Goal: Task Accomplishment & Management: Manage account settings

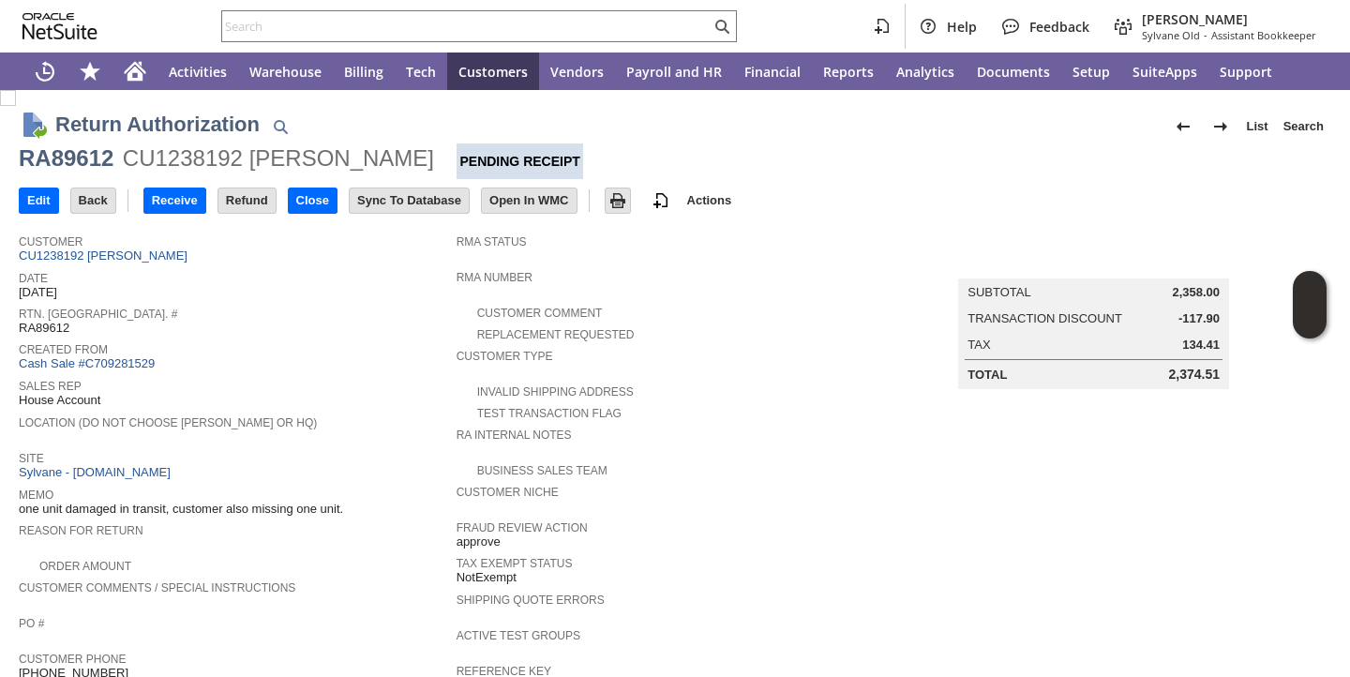
click at [413, 474] on div "Site Sylvane - [DOMAIN_NAME]" at bounding box center [233, 463] width 428 height 35
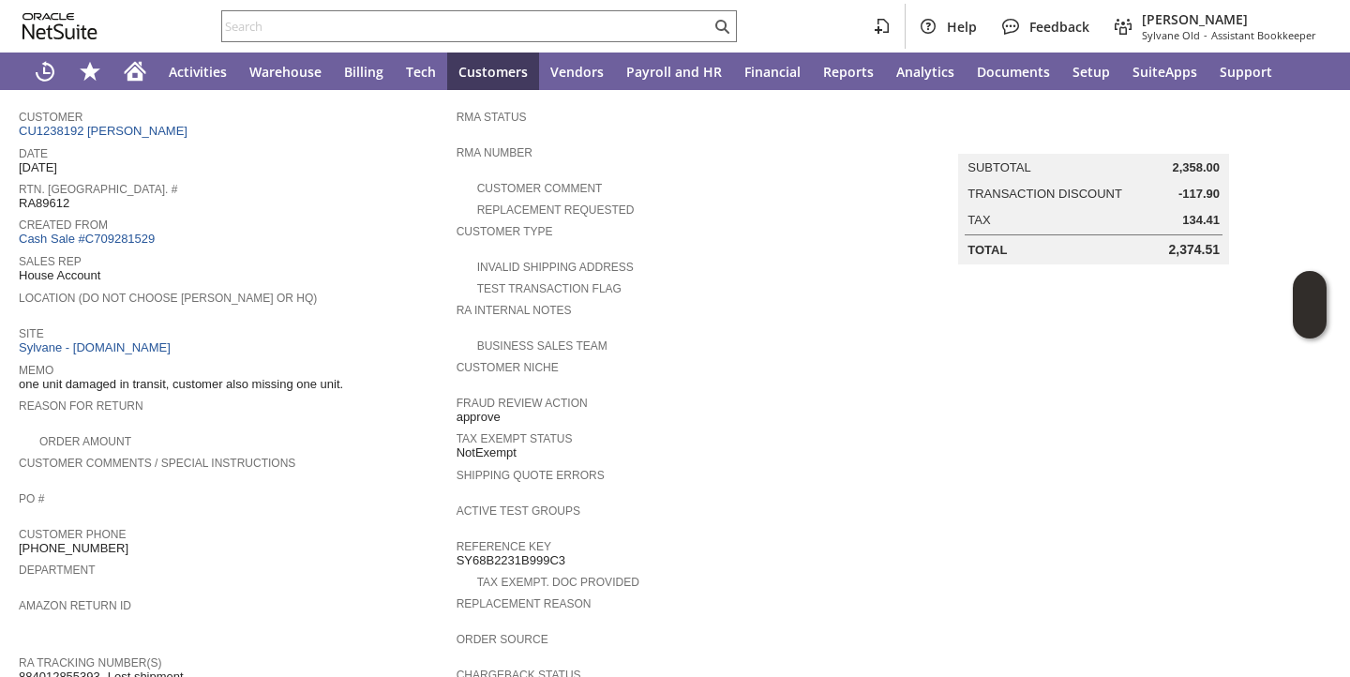
scroll to position [119, 0]
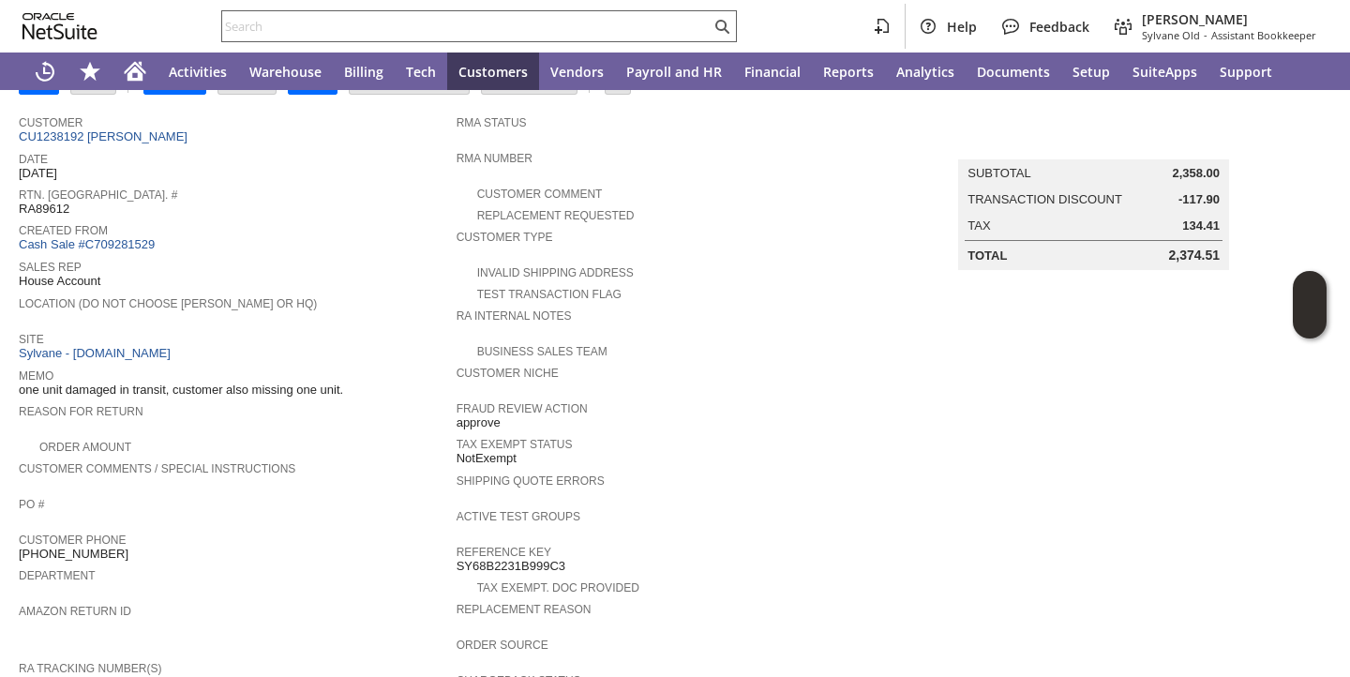
click at [544, 23] on input "text" at bounding box center [466, 26] width 489 height 23
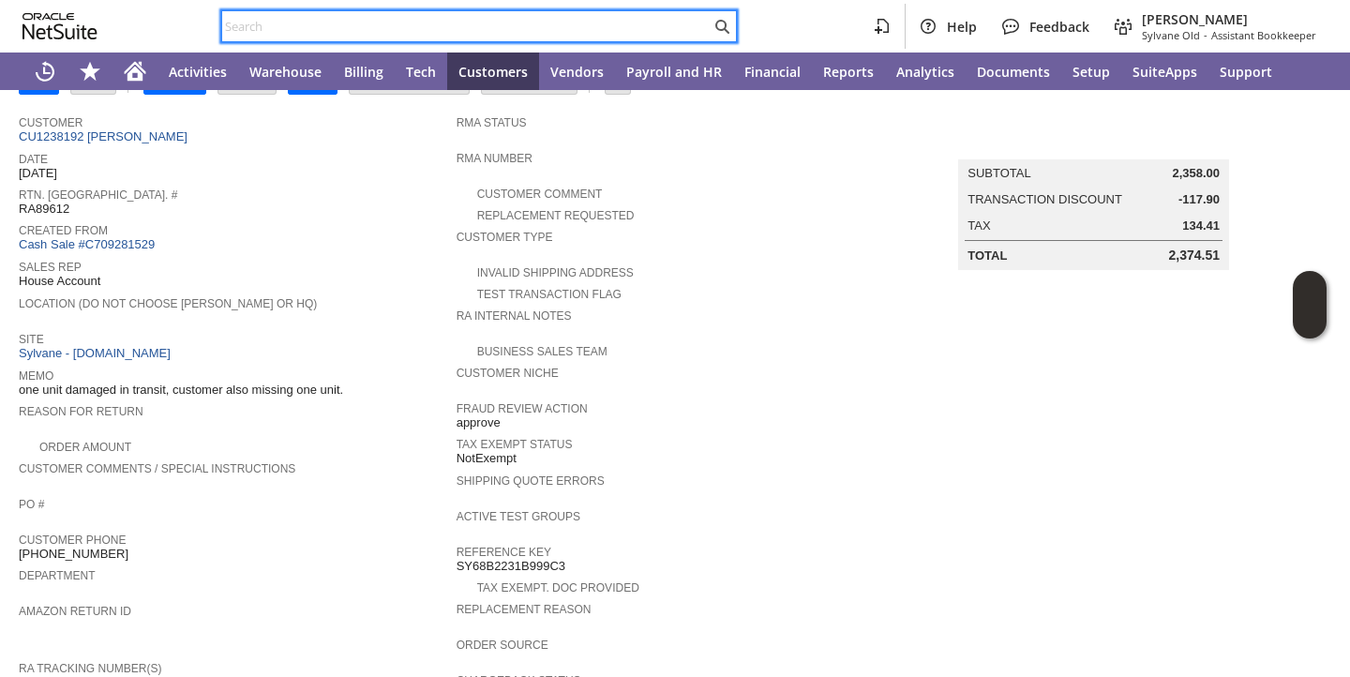
paste input "dr3545"
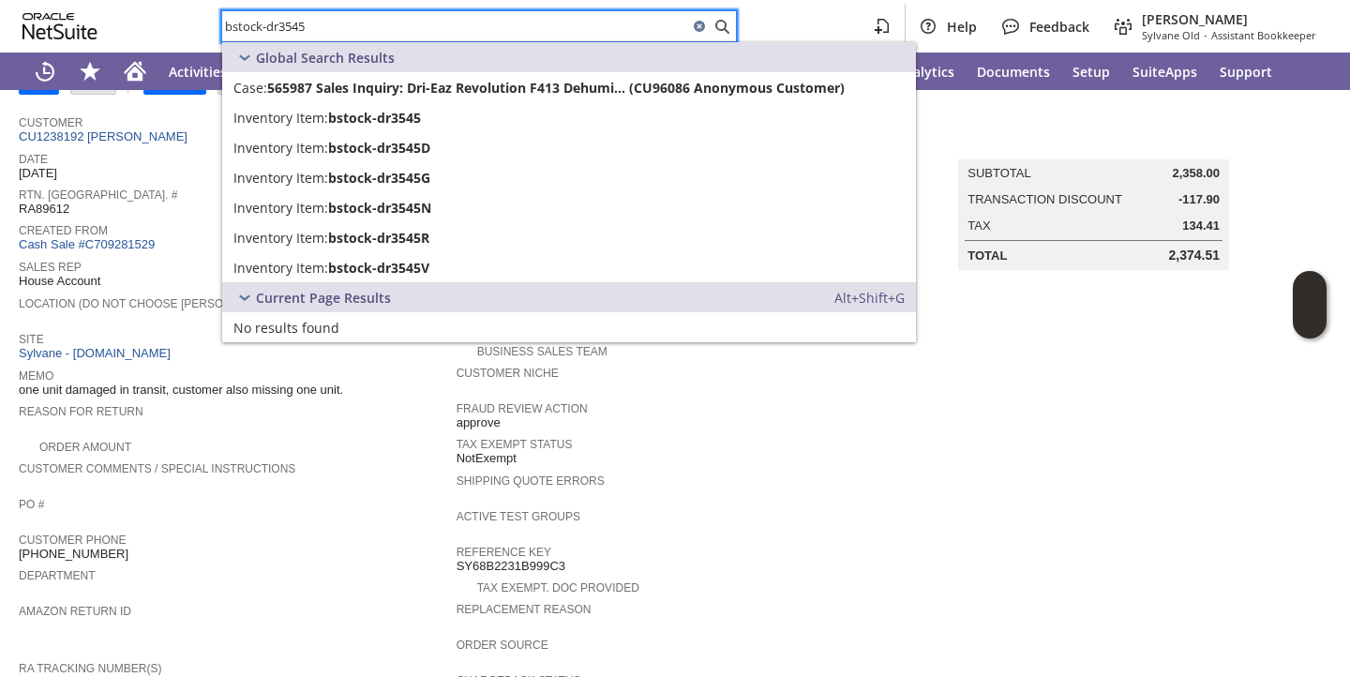
click at [509, 17] on input "bstock-dr3545" at bounding box center [455, 26] width 466 height 23
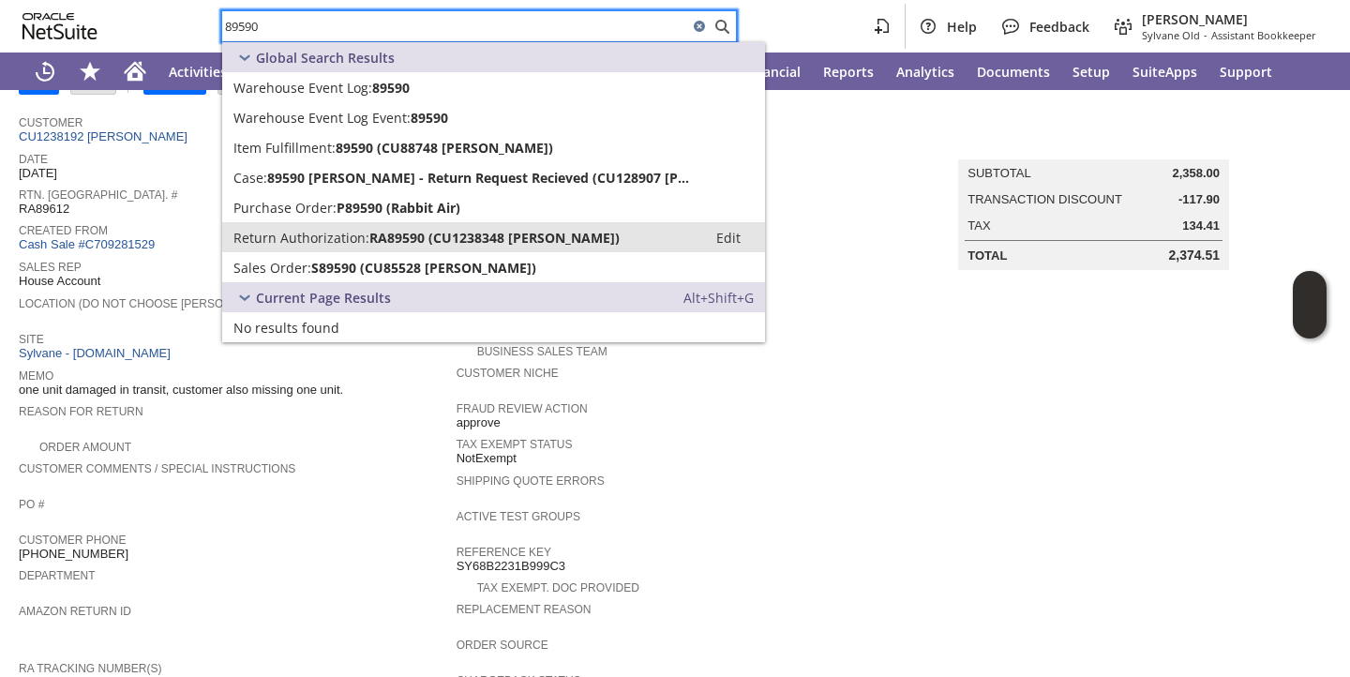
type input "89590"
click at [340, 239] on span "Return Authorization:" at bounding box center [301, 238] width 136 height 18
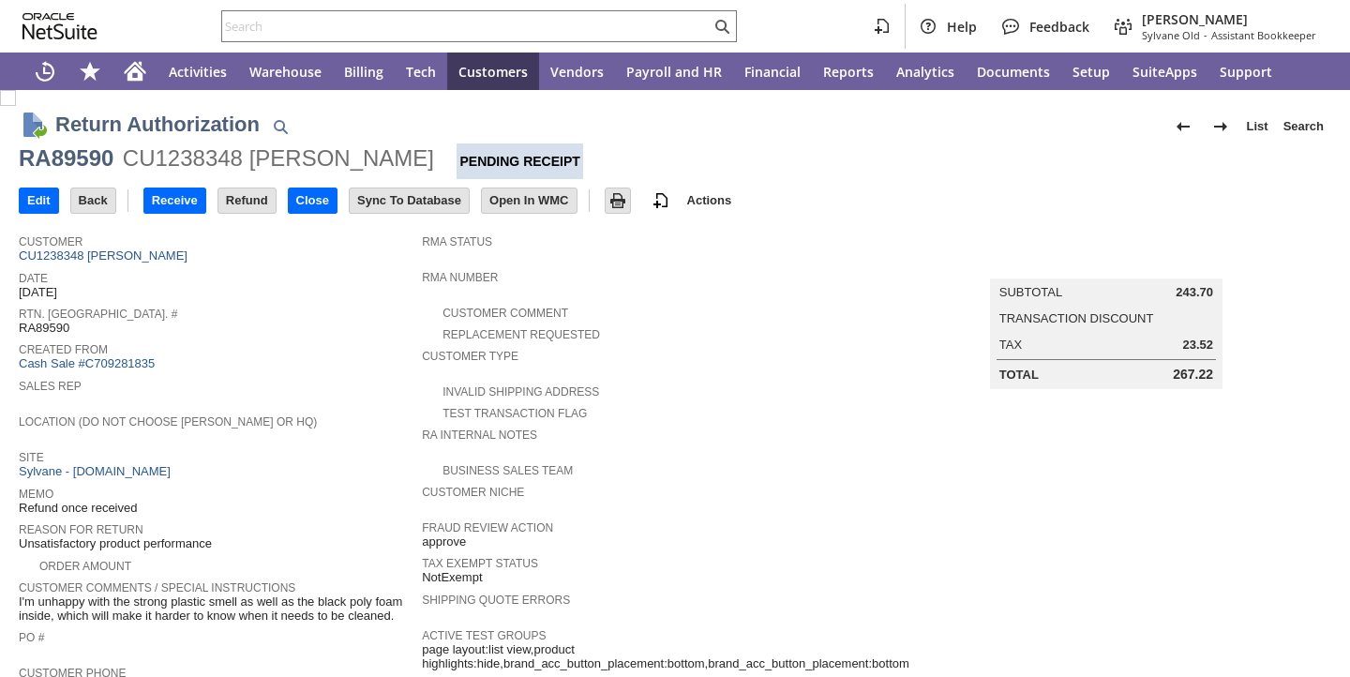
click at [298, 313] on span "Rtn. [GEOGRAPHIC_DATA]. #" at bounding box center [216, 311] width 394 height 19
click at [183, 203] on input "Receive" at bounding box center [174, 200] width 61 height 24
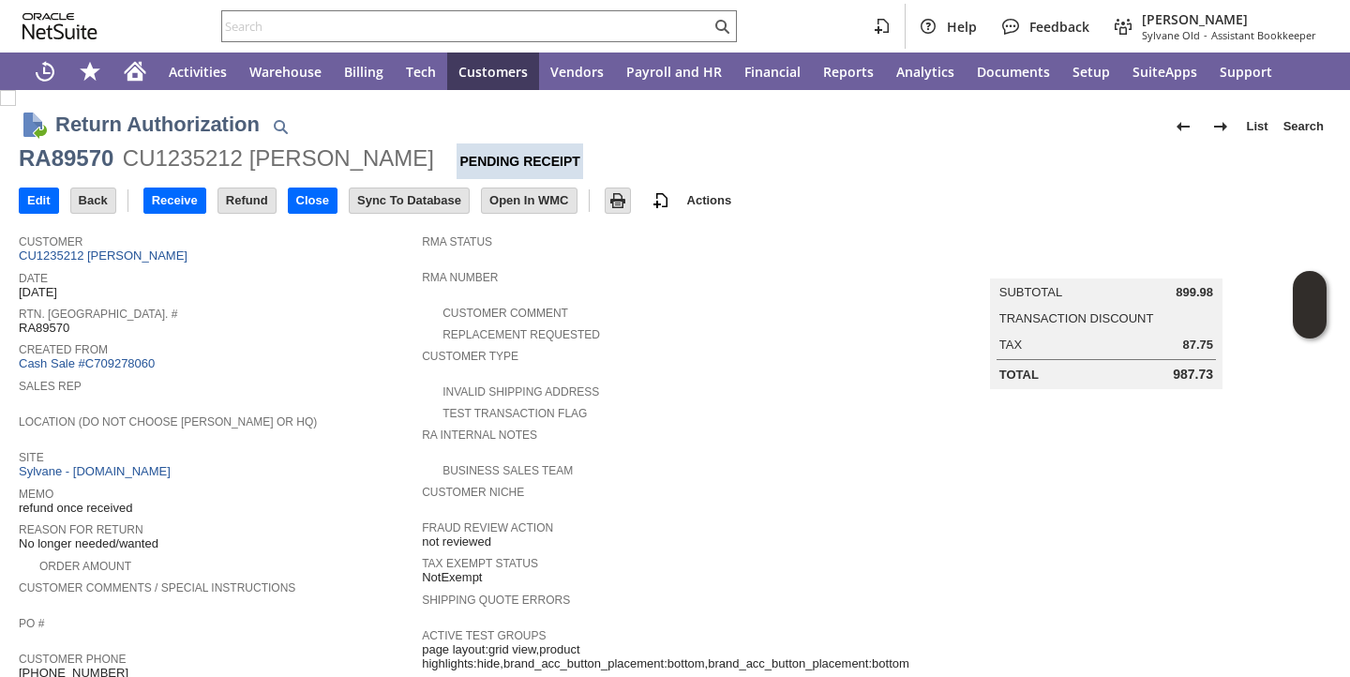
click at [319, 302] on span "Rtn. [GEOGRAPHIC_DATA]. #" at bounding box center [216, 311] width 394 height 19
click at [338, 318] on span "Rtn. Auth. #" at bounding box center [216, 311] width 394 height 19
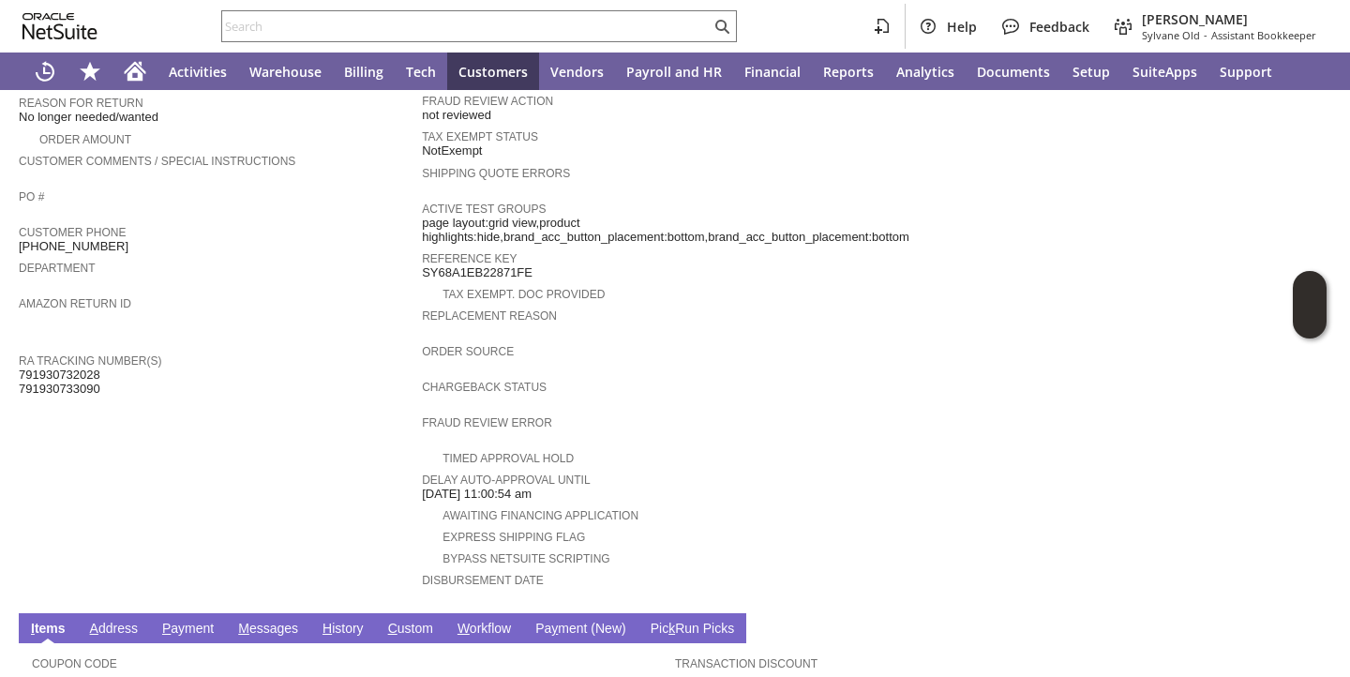
scroll to position [707, 0]
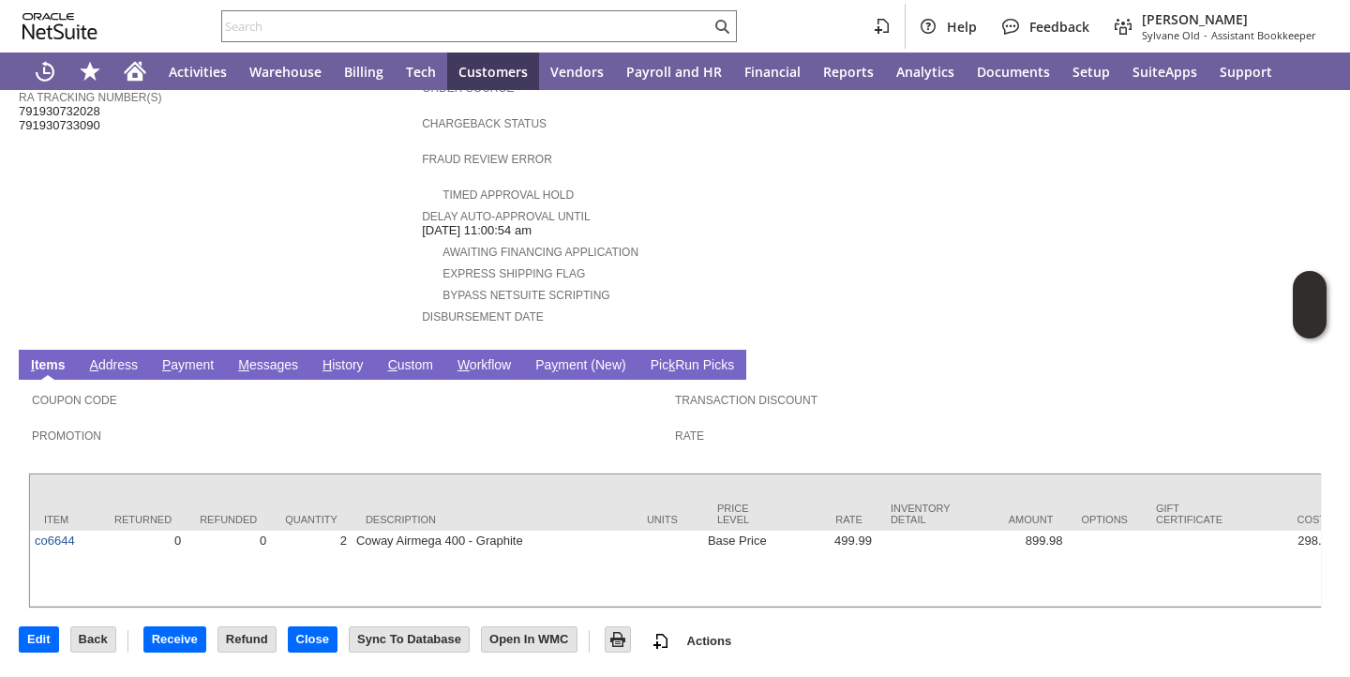
click at [346, 357] on link "H istory" at bounding box center [343, 366] width 51 height 18
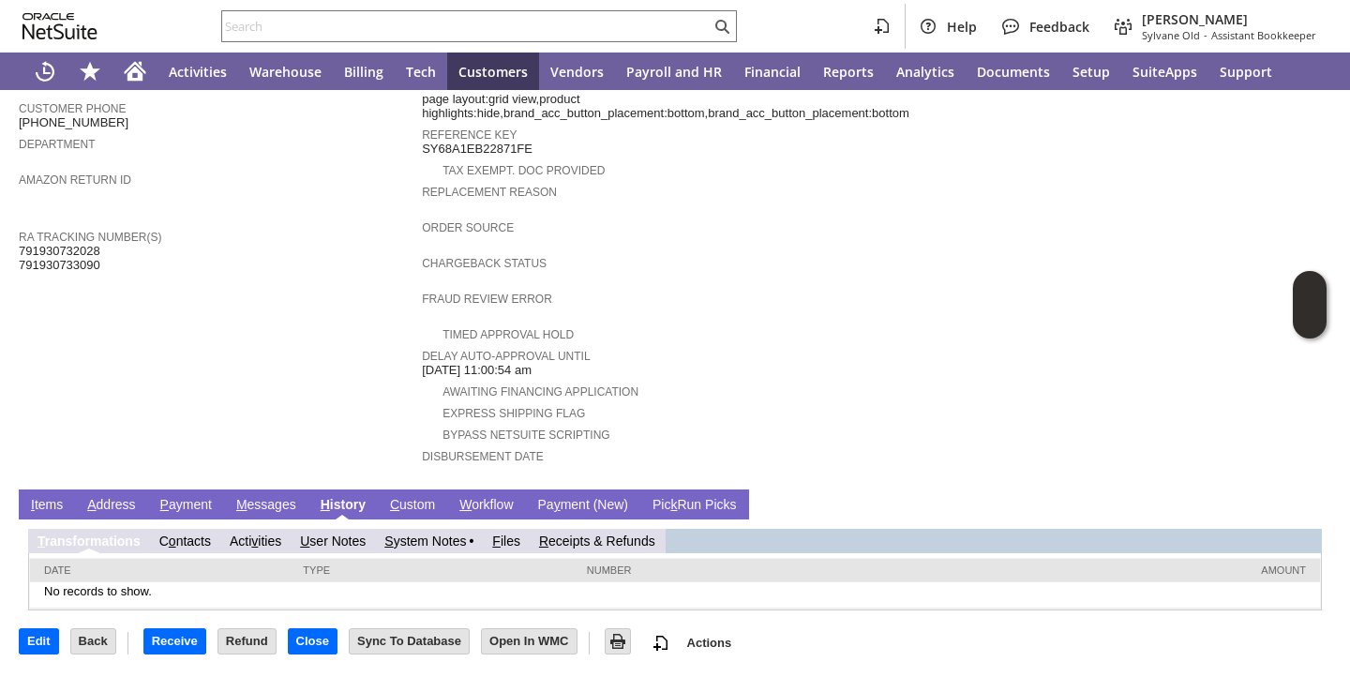
scroll to position [0, 0]
click at [442, 536] on link "S ystem Notes" at bounding box center [425, 541] width 82 height 15
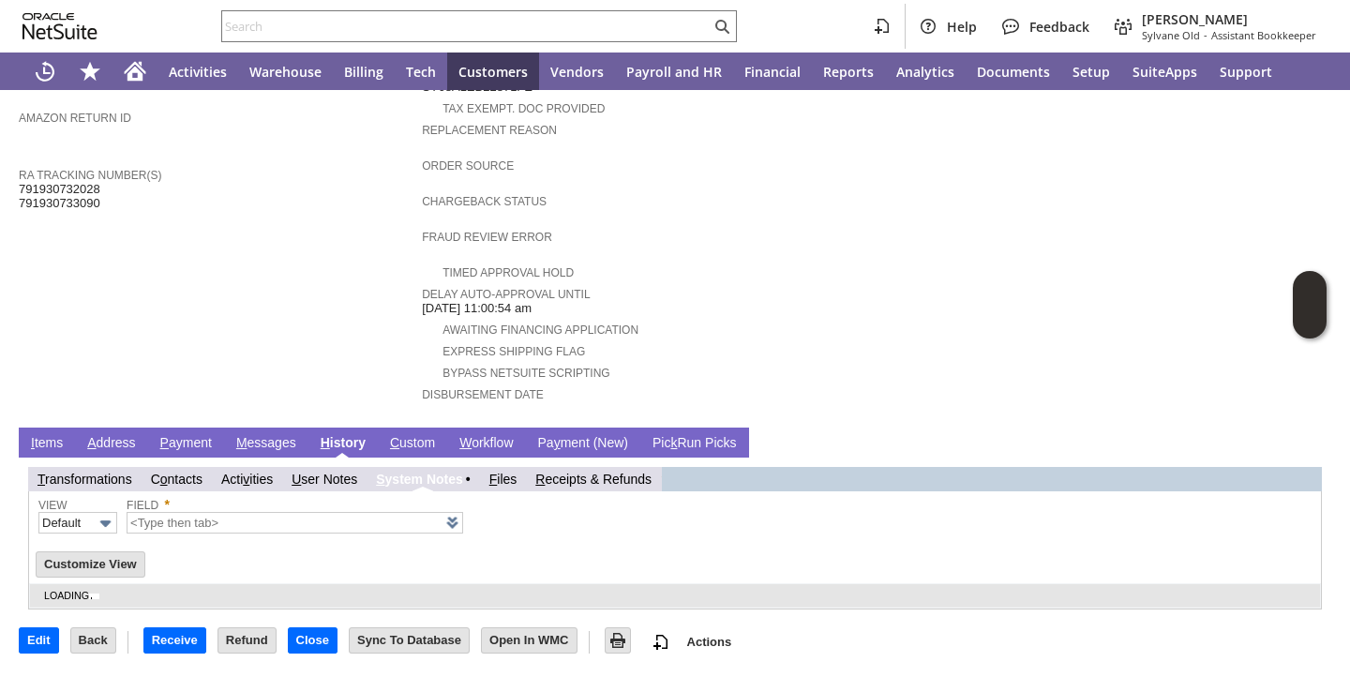
scroll to position [611, 0]
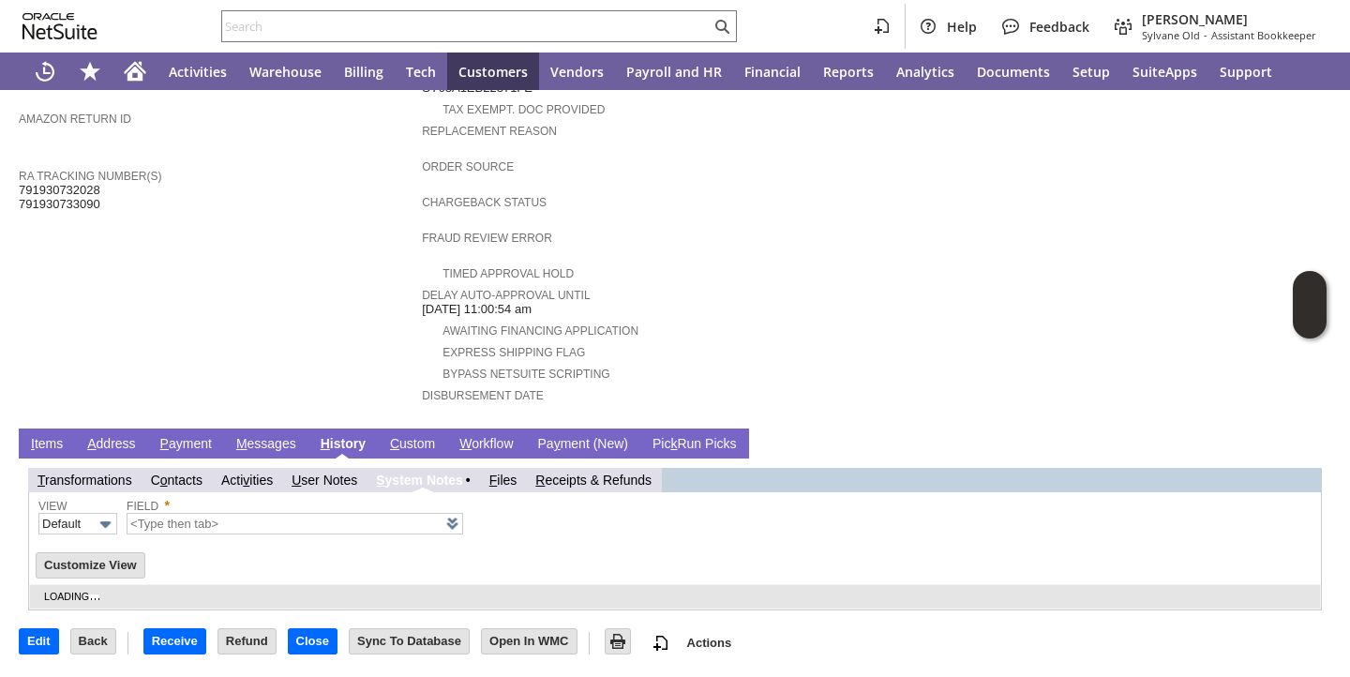
type input "1 to 25 of 73"
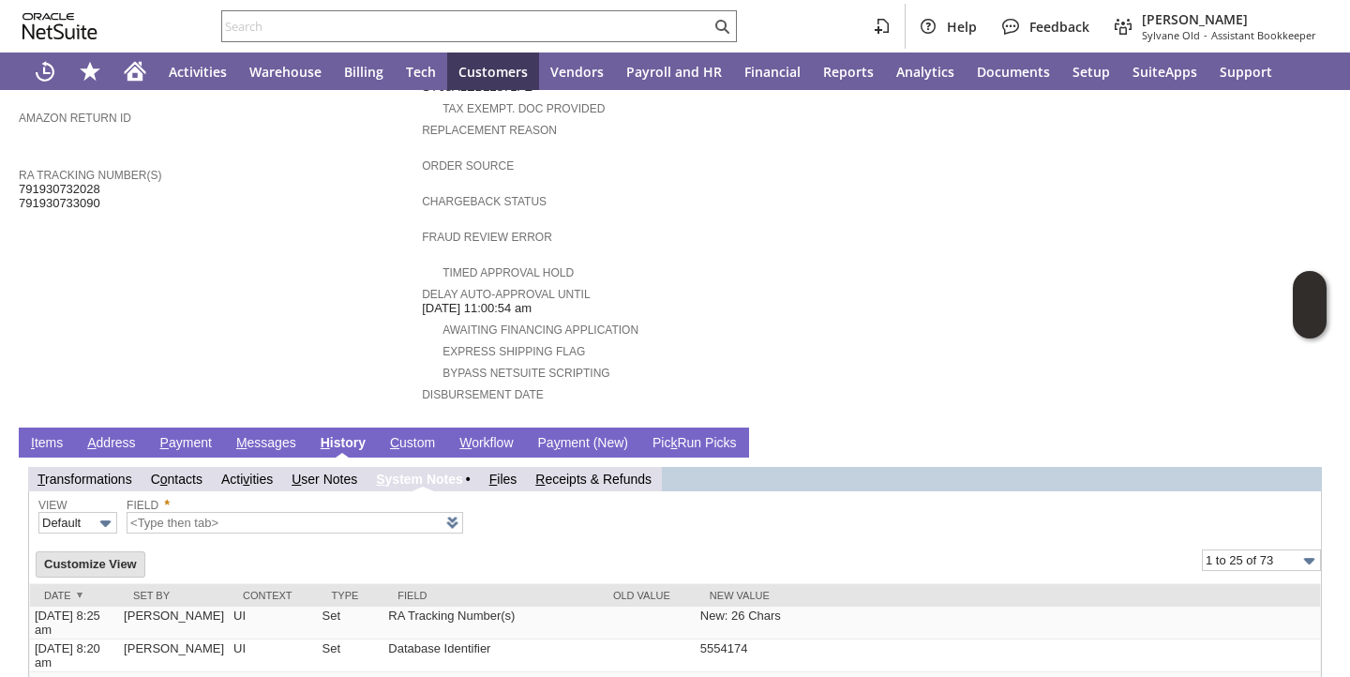
scroll to position [610, 0]
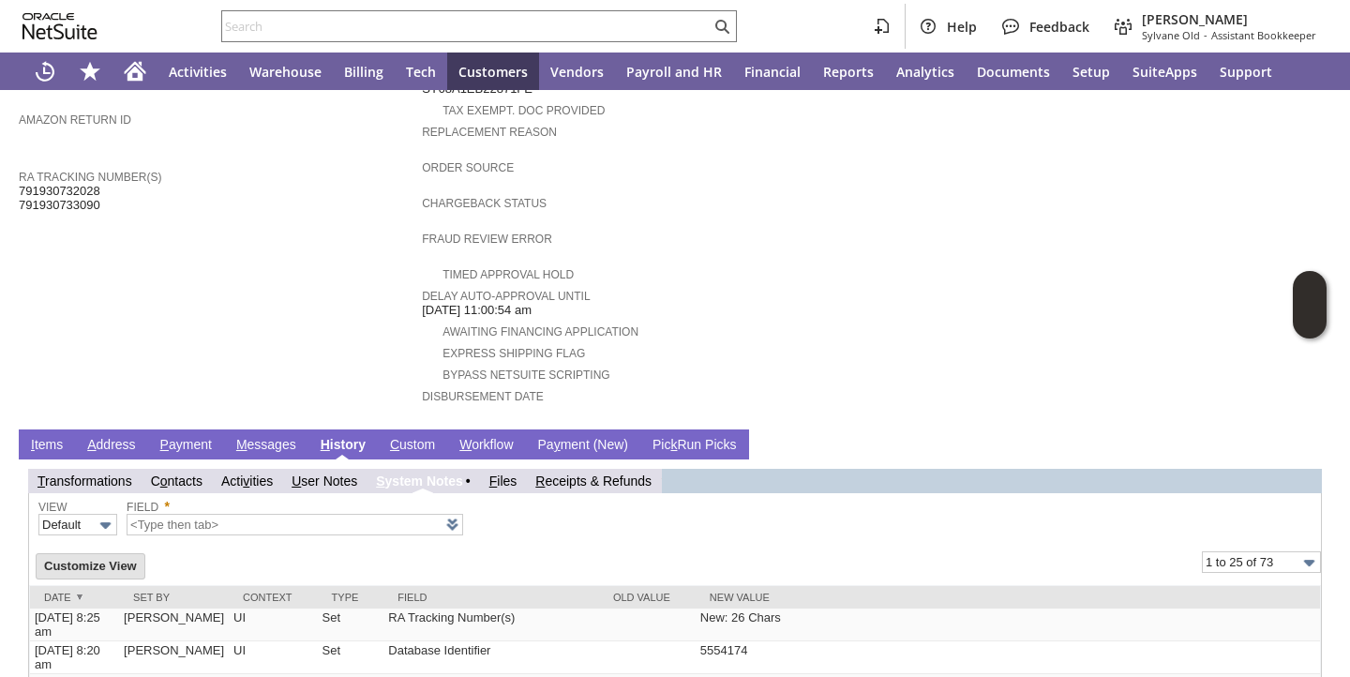
click at [56, 441] on link "I tems" at bounding box center [46, 446] width 41 height 18
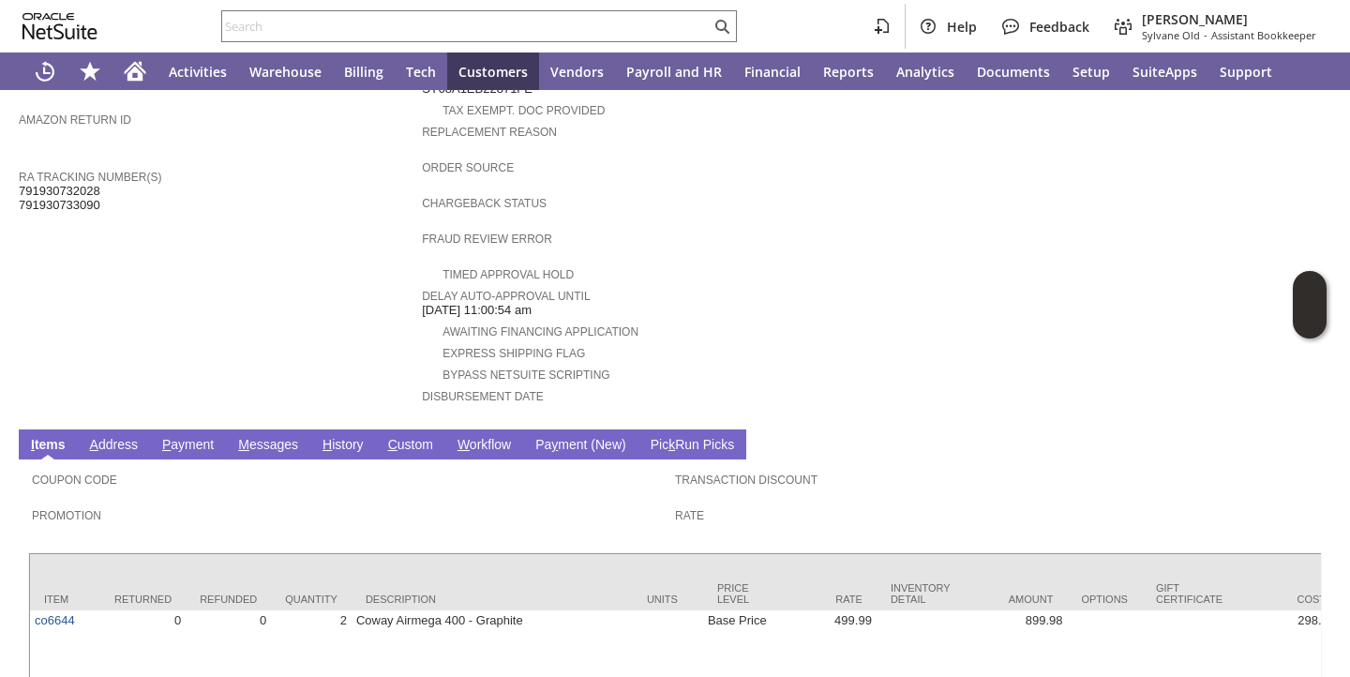
click at [147, 368] on td "Customer CU1235212 Russell Andrews Date 9/9/2025 Rtn. Auth. # RA89570 Created F…" at bounding box center [220, 17] width 403 height 805
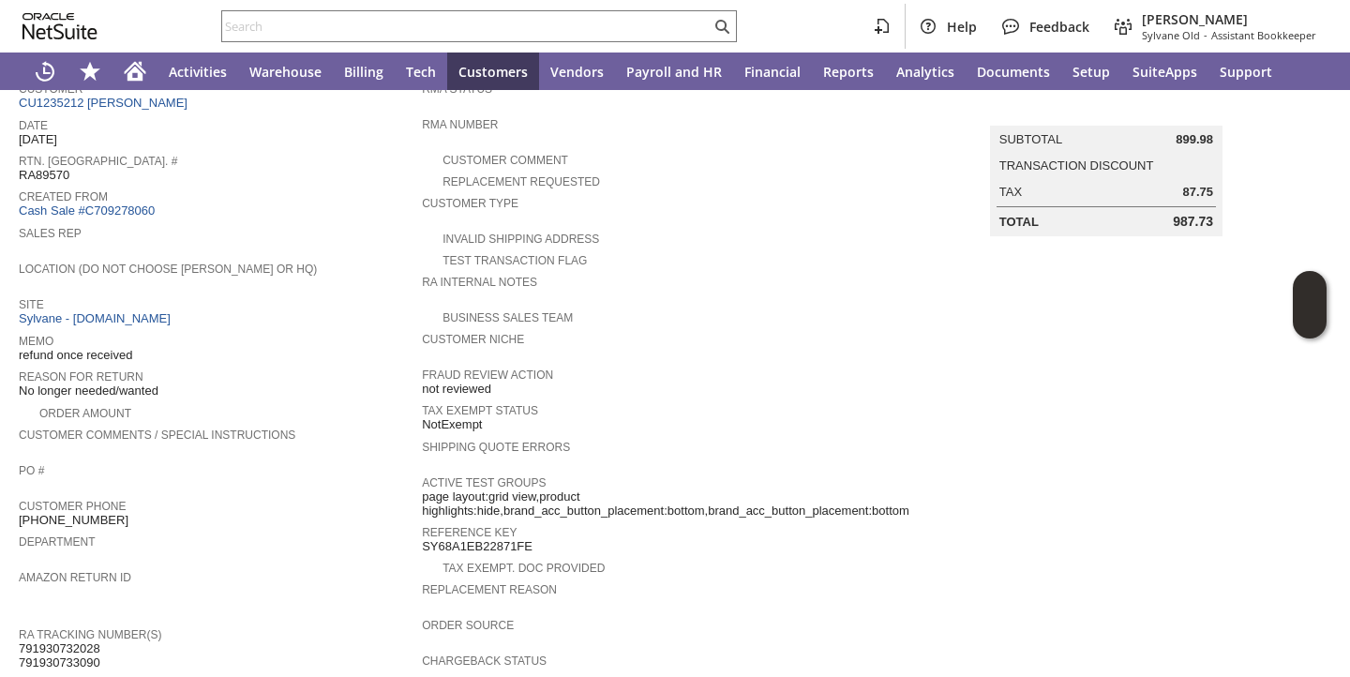
scroll to position [0, 0]
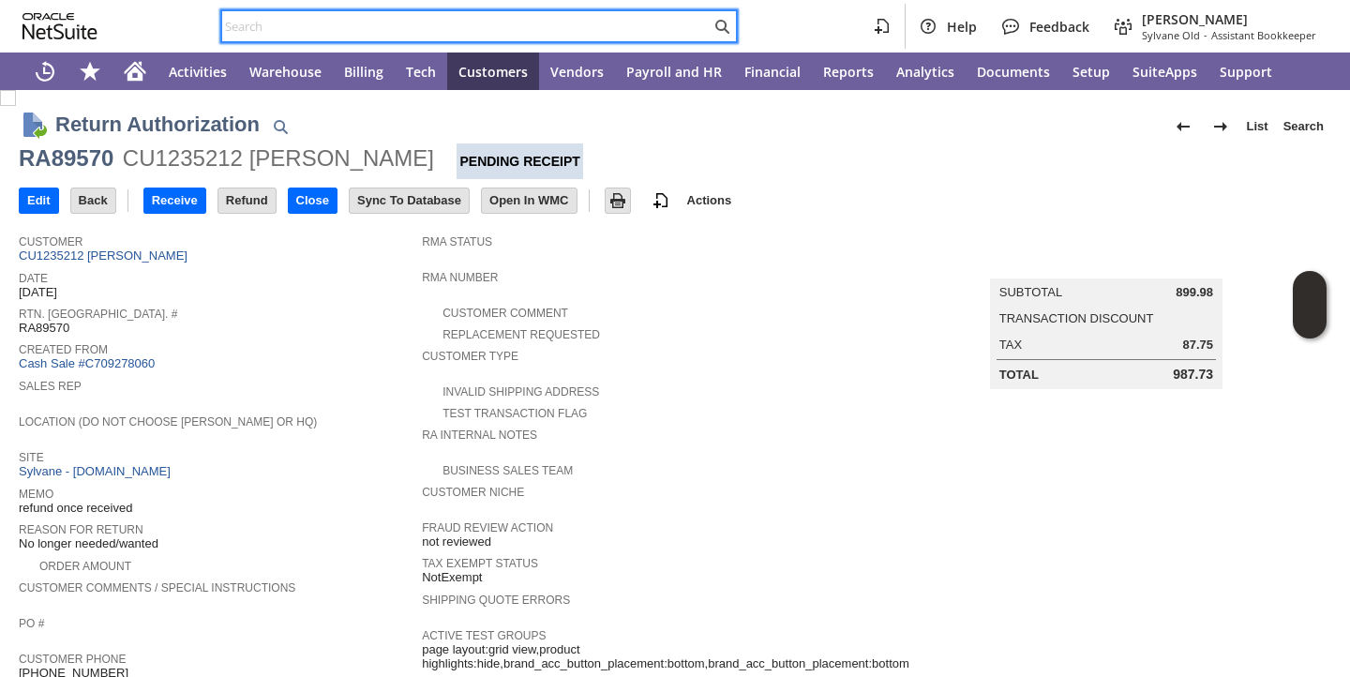
click at [555, 25] on input "text" at bounding box center [466, 26] width 489 height 23
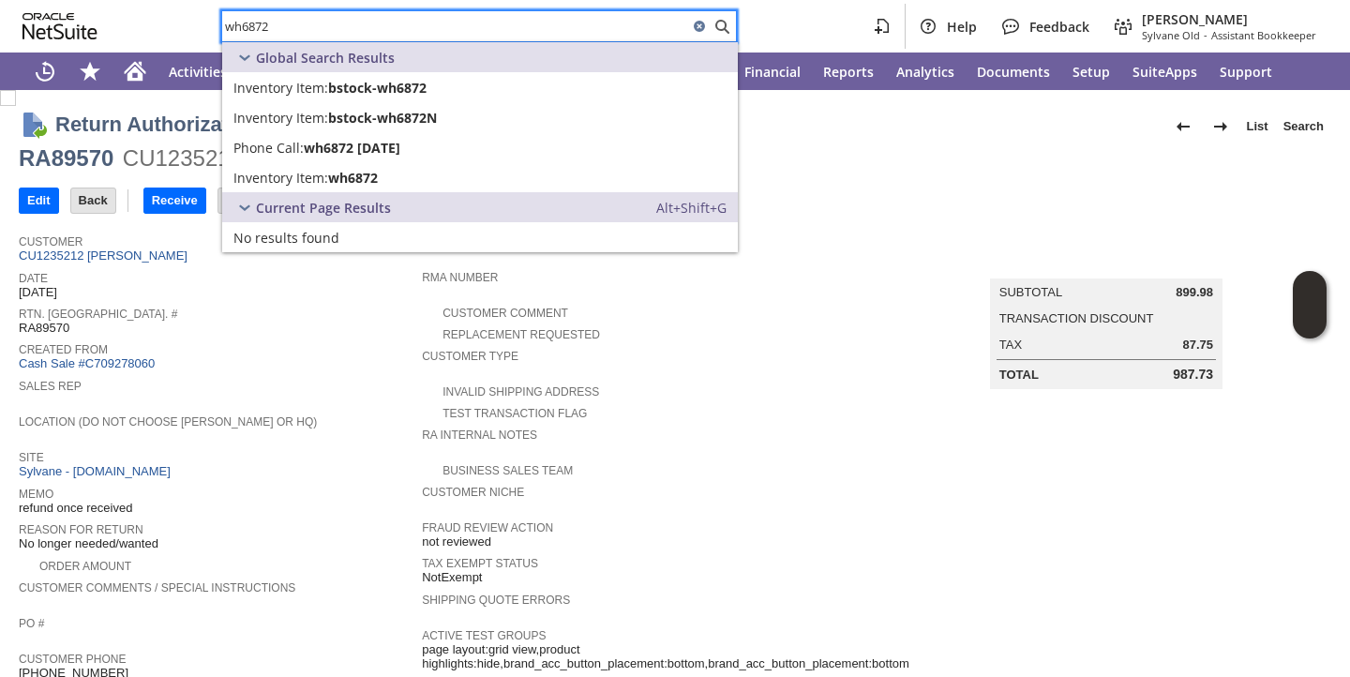
click at [33, 328] on span "RA89570" at bounding box center [44, 328] width 51 height 15
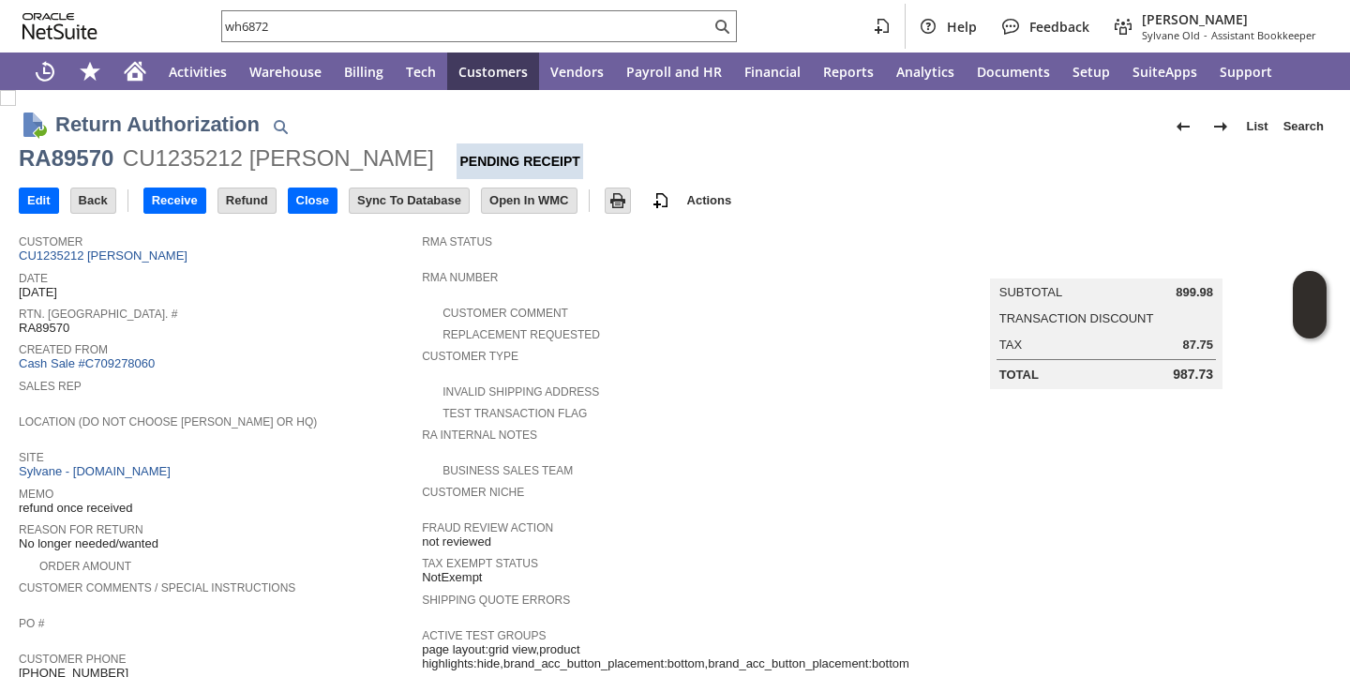
click at [33, 328] on span "RA89570" at bounding box center [44, 328] width 51 height 15
copy span "RA89570"
click at [287, 315] on span "Rtn. [GEOGRAPHIC_DATA]. #" at bounding box center [216, 311] width 394 height 19
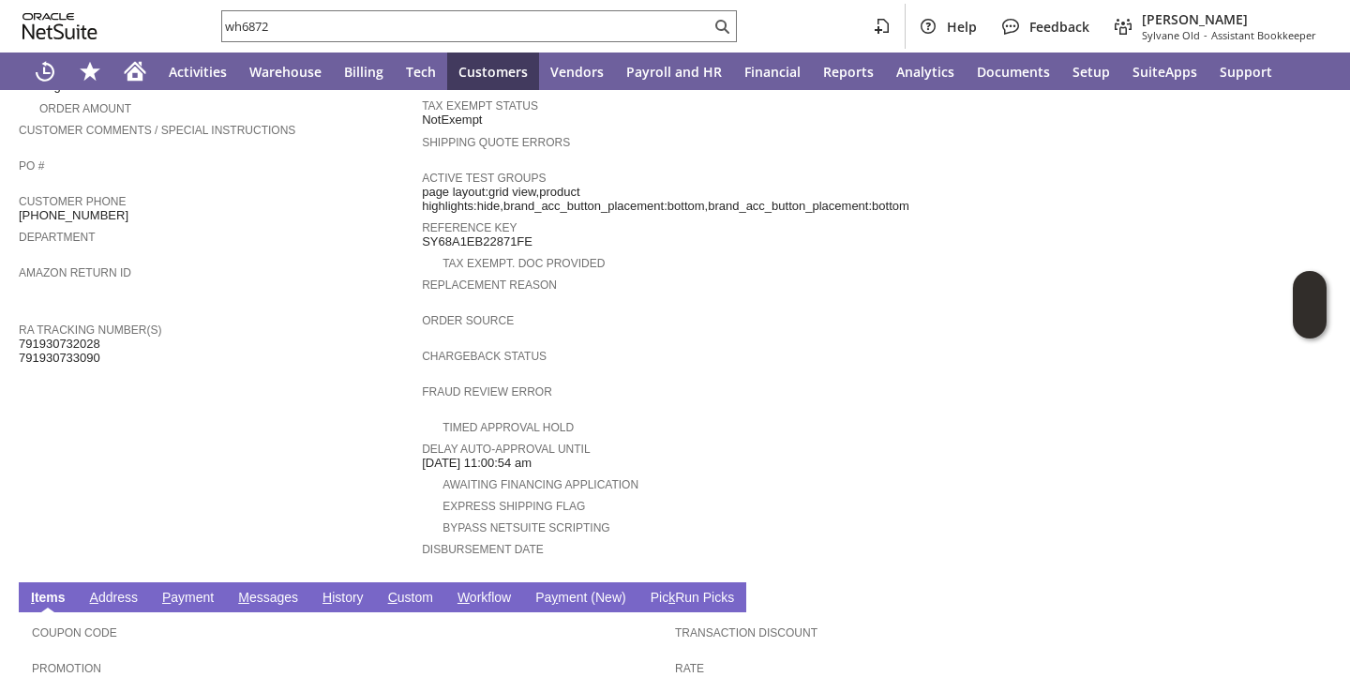
scroll to position [707, 0]
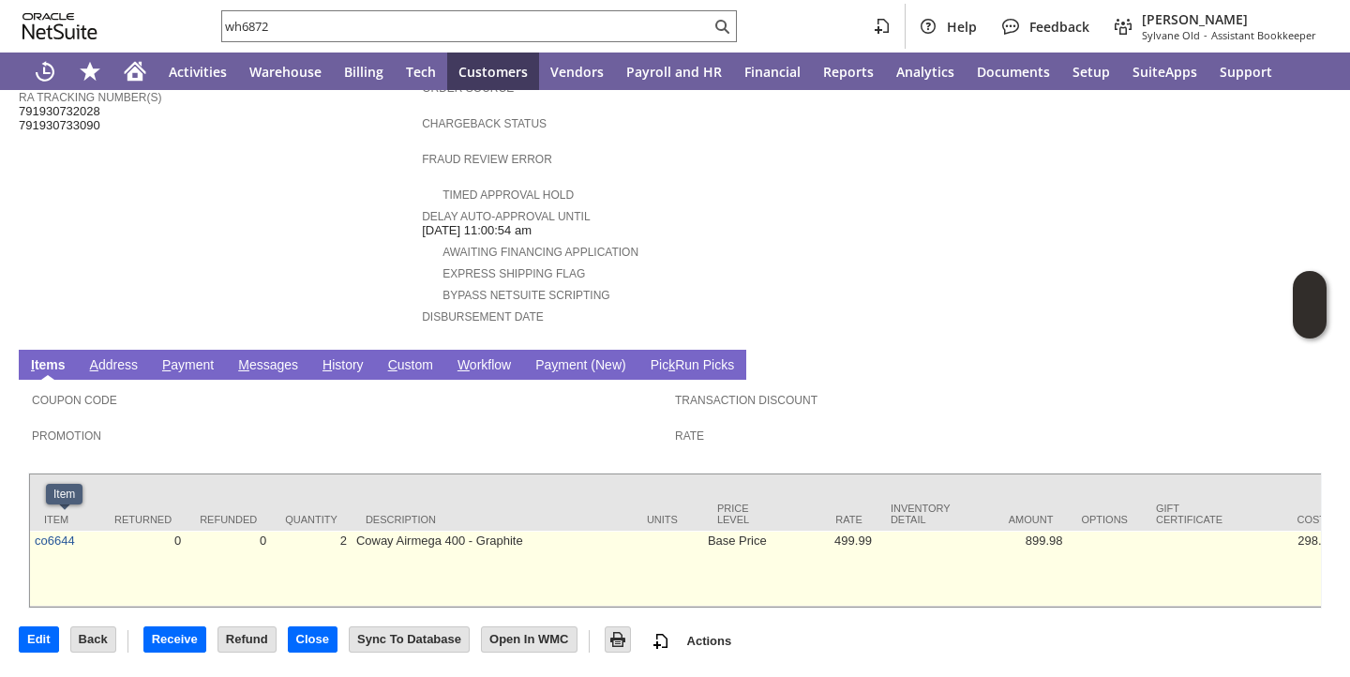
click at [83, 531] on td "co6644" at bounding box center [65, 569] width 70 height 76
click at [82, 531] on td "co6644" at bounding box center [65, 569] width 70 height 76
copy tr "co6644"
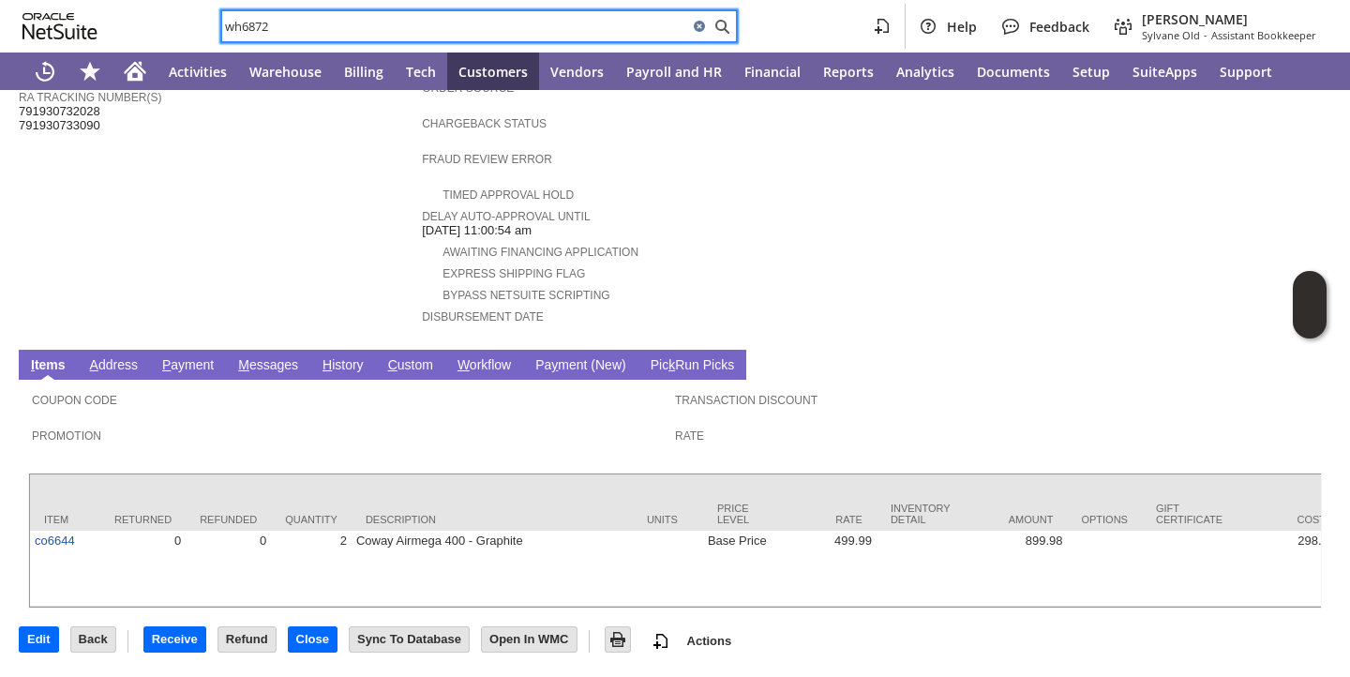
click at [436, 23] on input "wh6872" at bounding box center [455, 26] width 466 height 23
paste input "co6644"
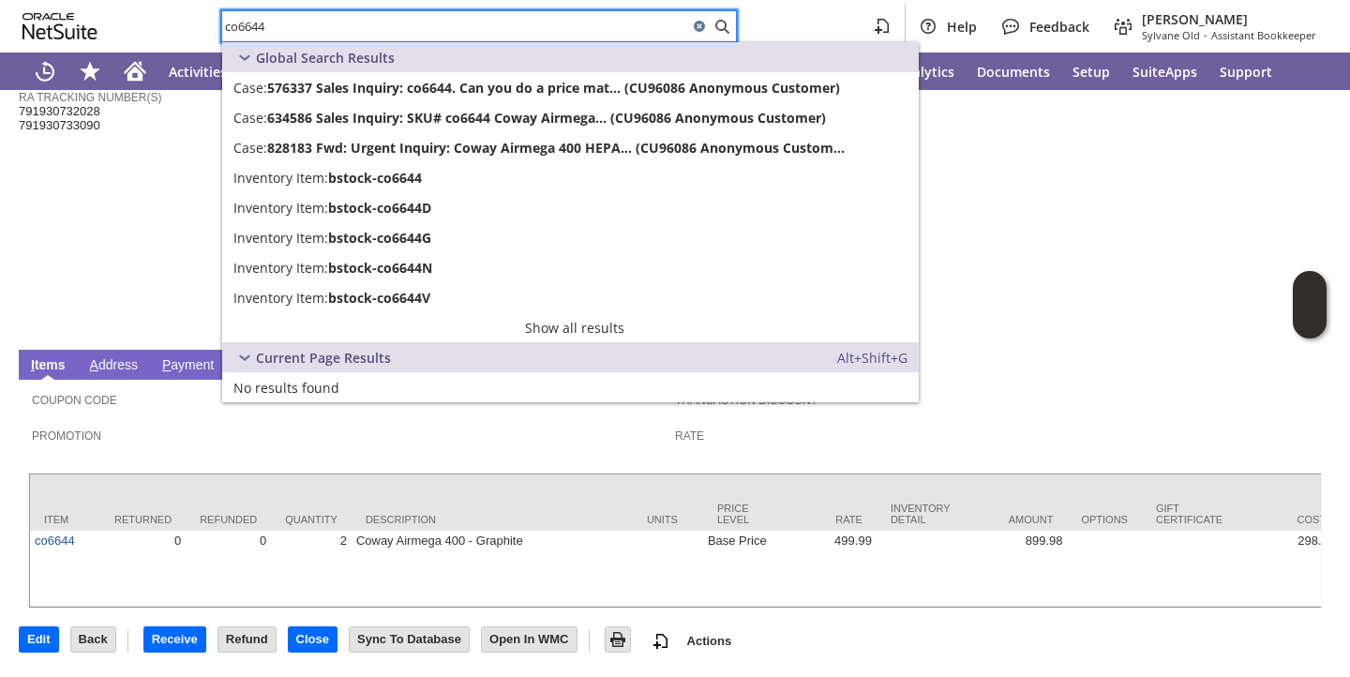
type input "co6644"
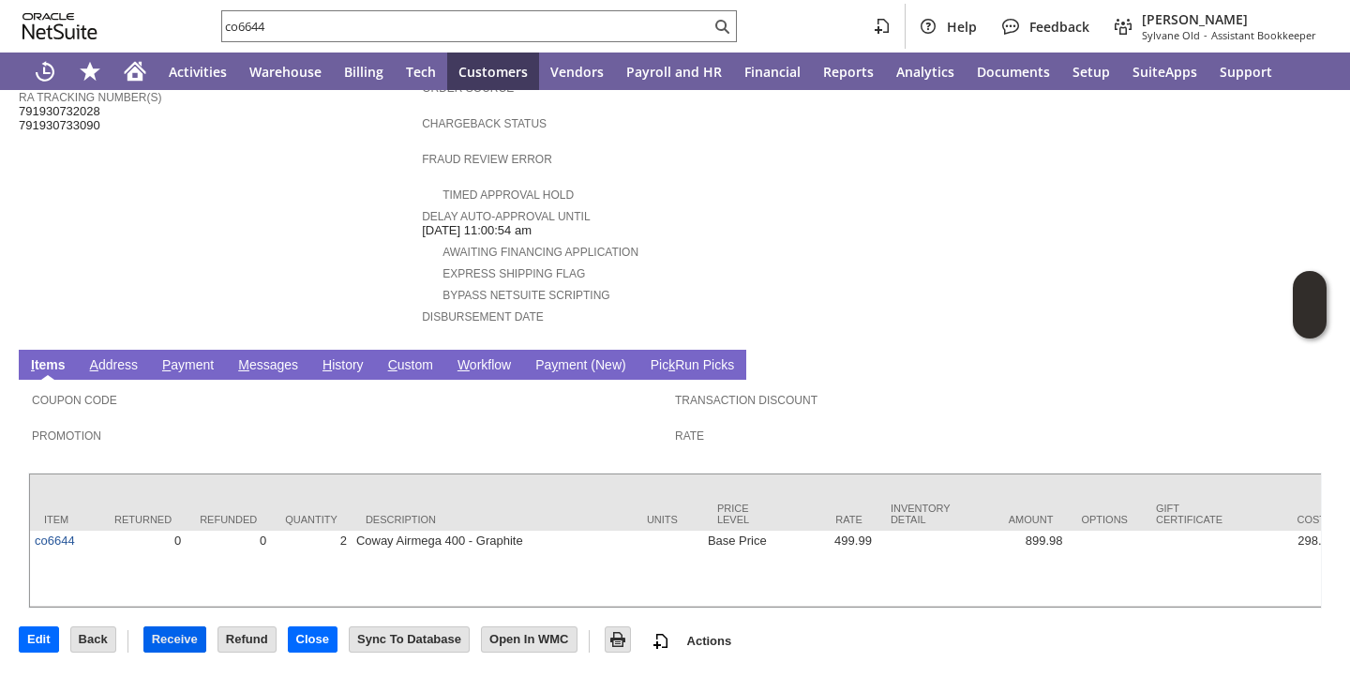
click at [189, 642] on input "Receive" at bounding box center [174, 639] width 61 height 24
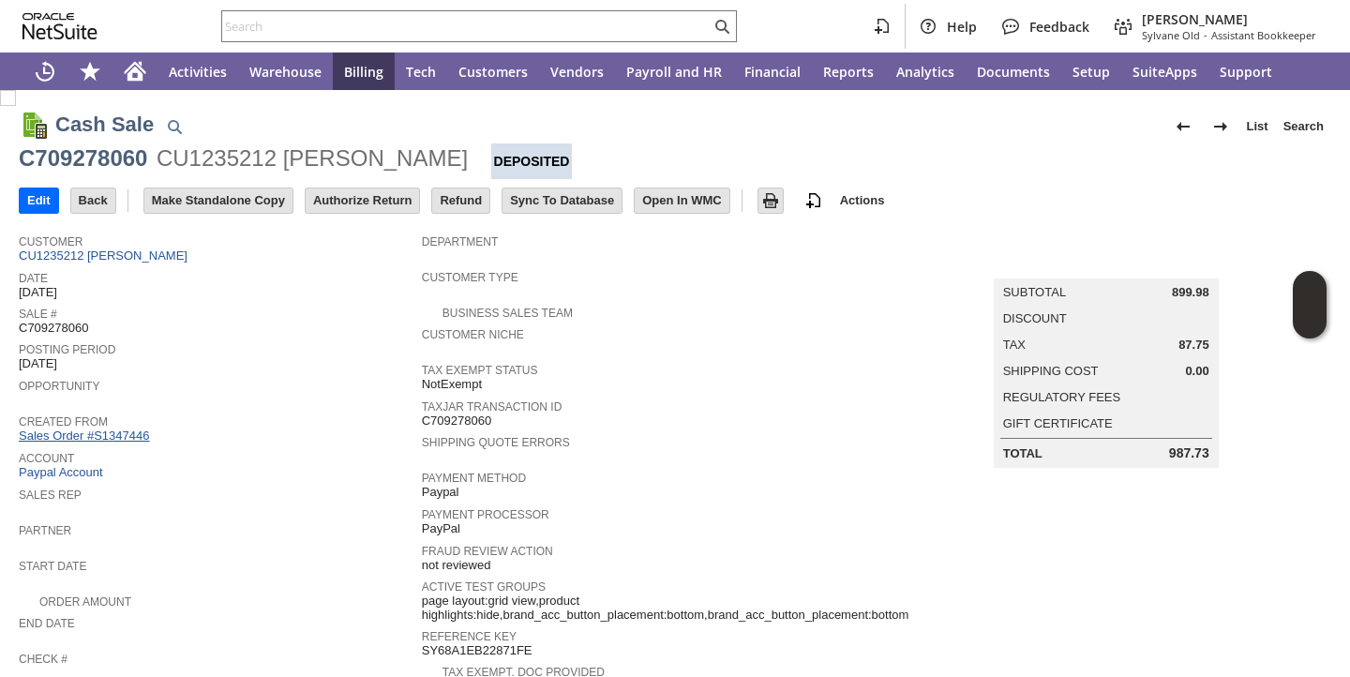
click at [136, 433] on link "Sales Order #S1347446" at bounding box center [86, 435] width 135 height 14
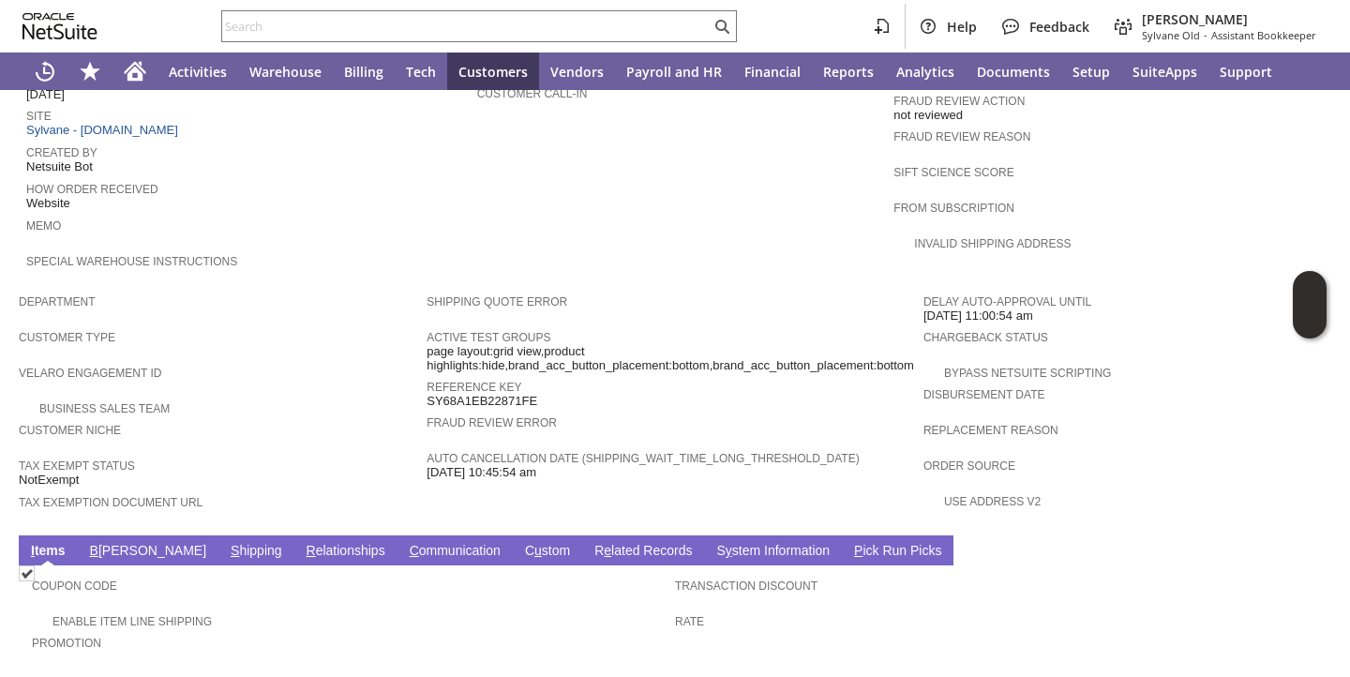
scroll to position [1082, 0]
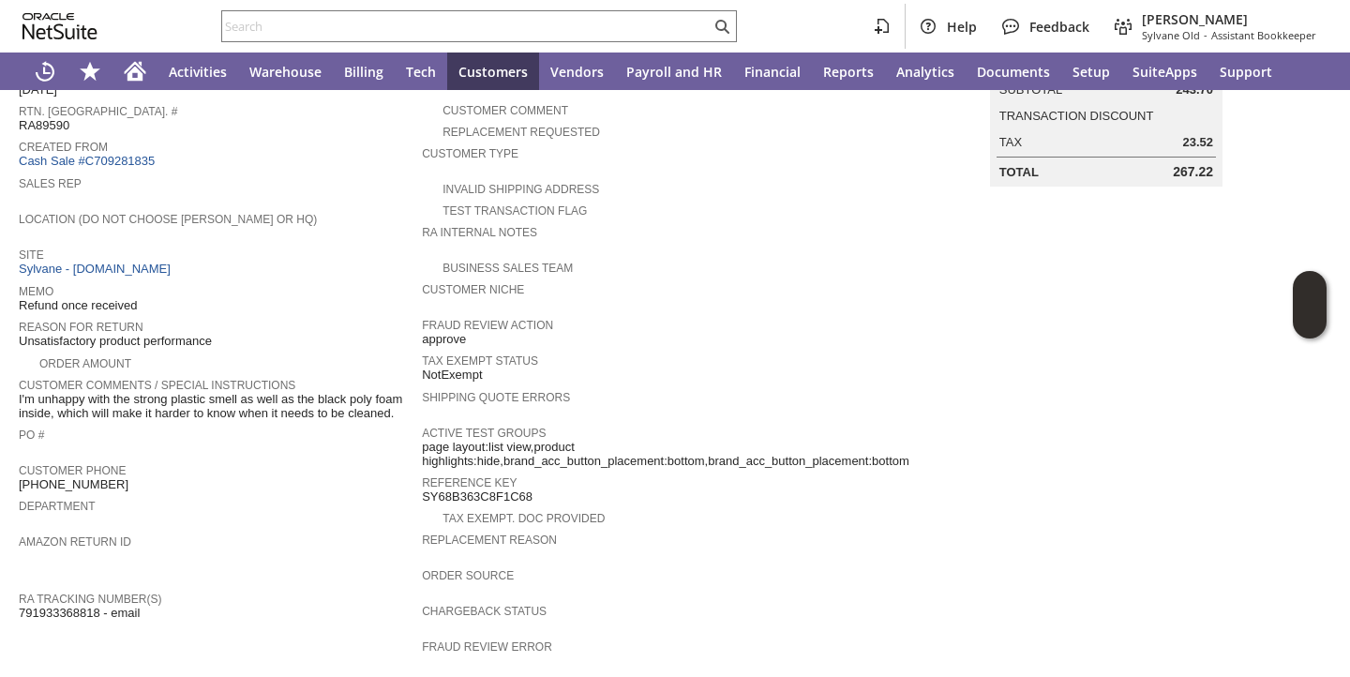
scroll to position [757, 0]
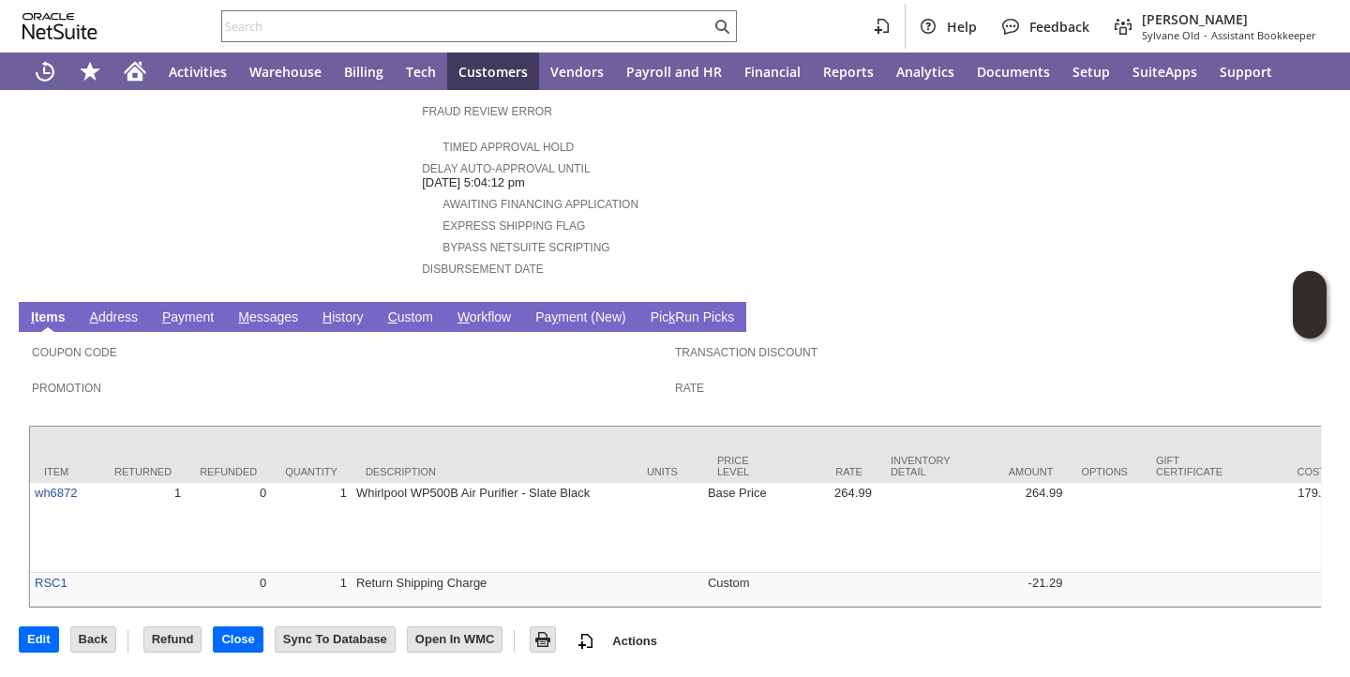
click at [353, 309] on link "H istory" at bounding box center [343, 318] width 51 height 18
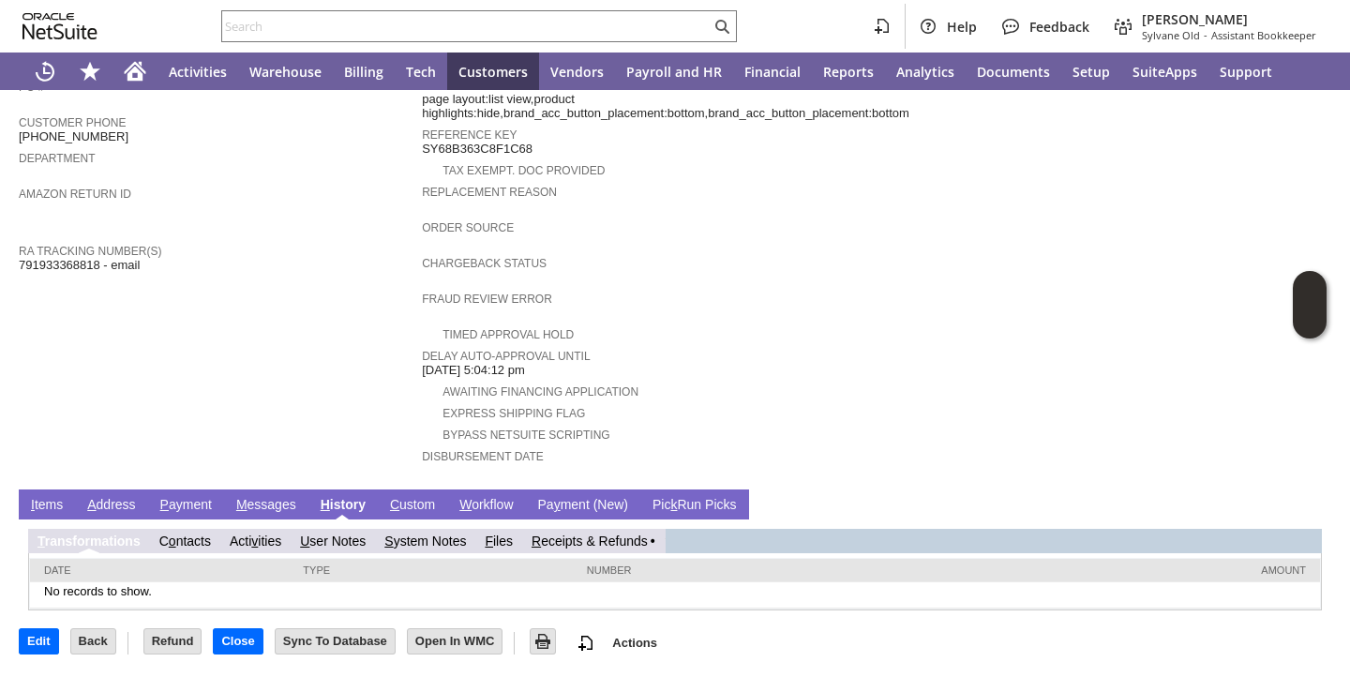
scroll to position [0, 0]
click at [424, 545] on link "S ystem Notes" at bounding box center [425, 541] width 82 height 15
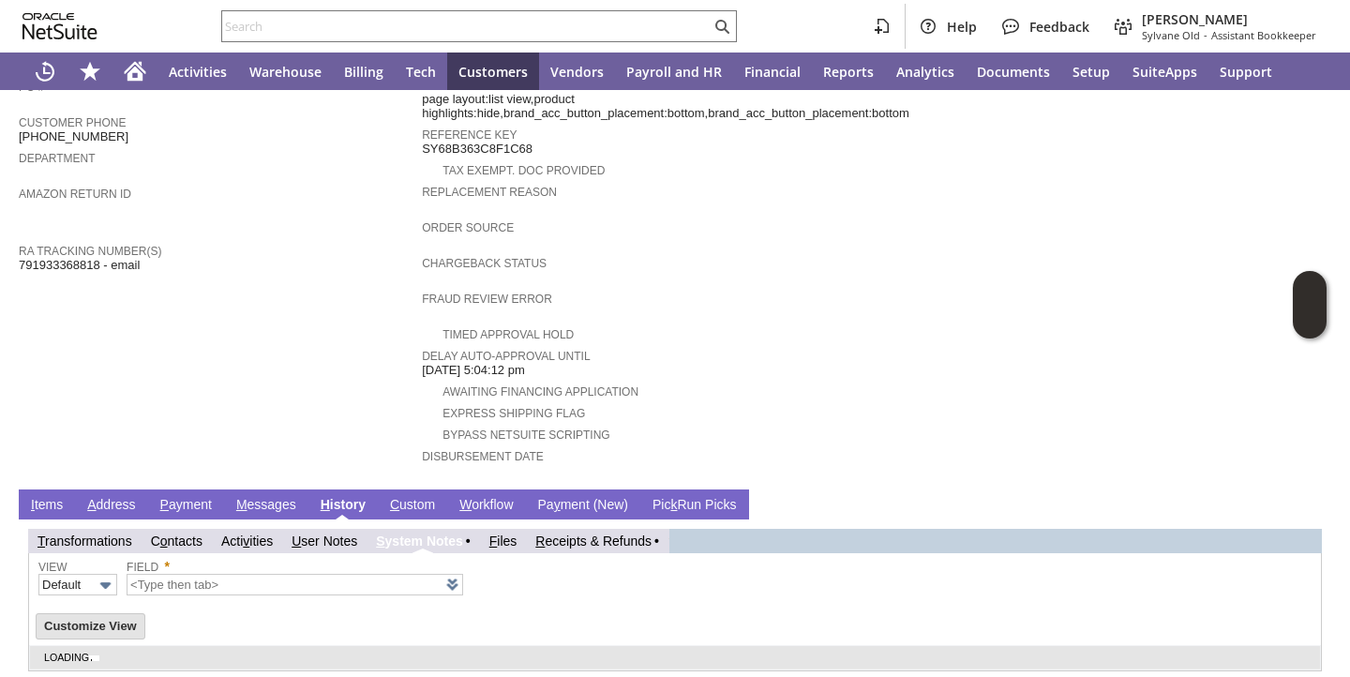
scroll to position [612, 0]
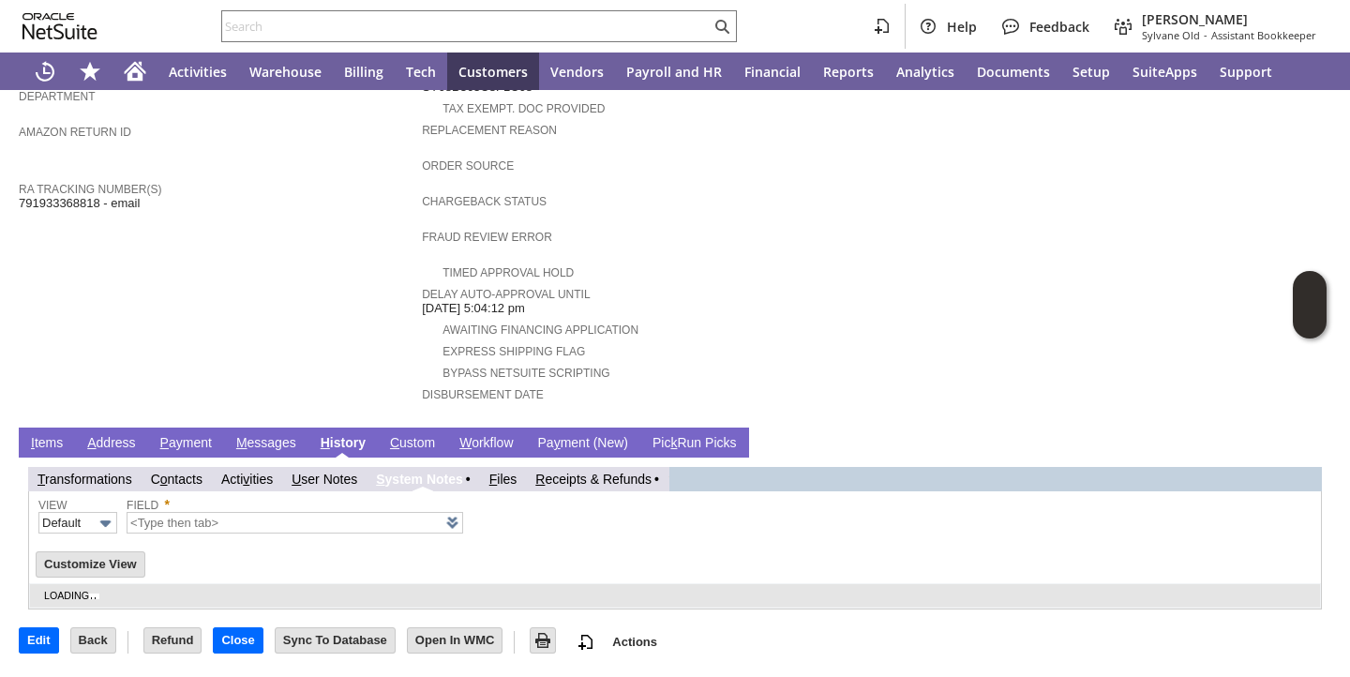
type input "1 to 25 of 83"
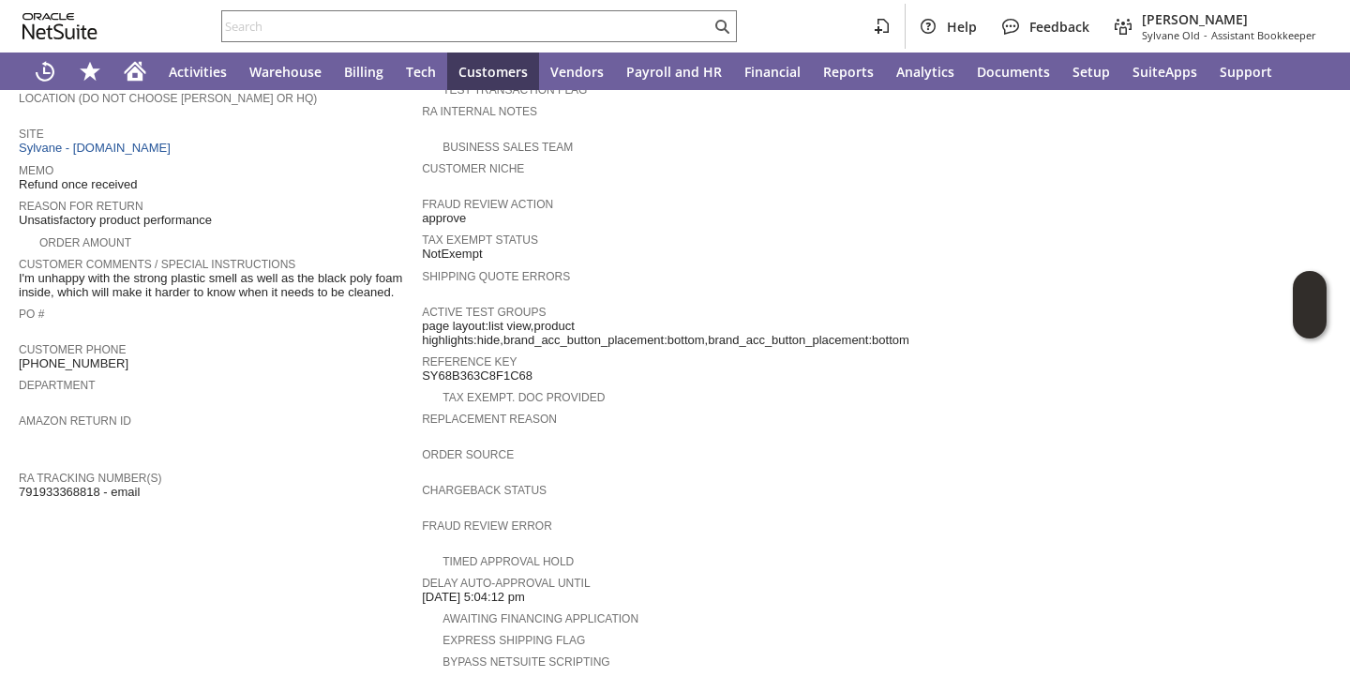
scroll to position [0, 0]
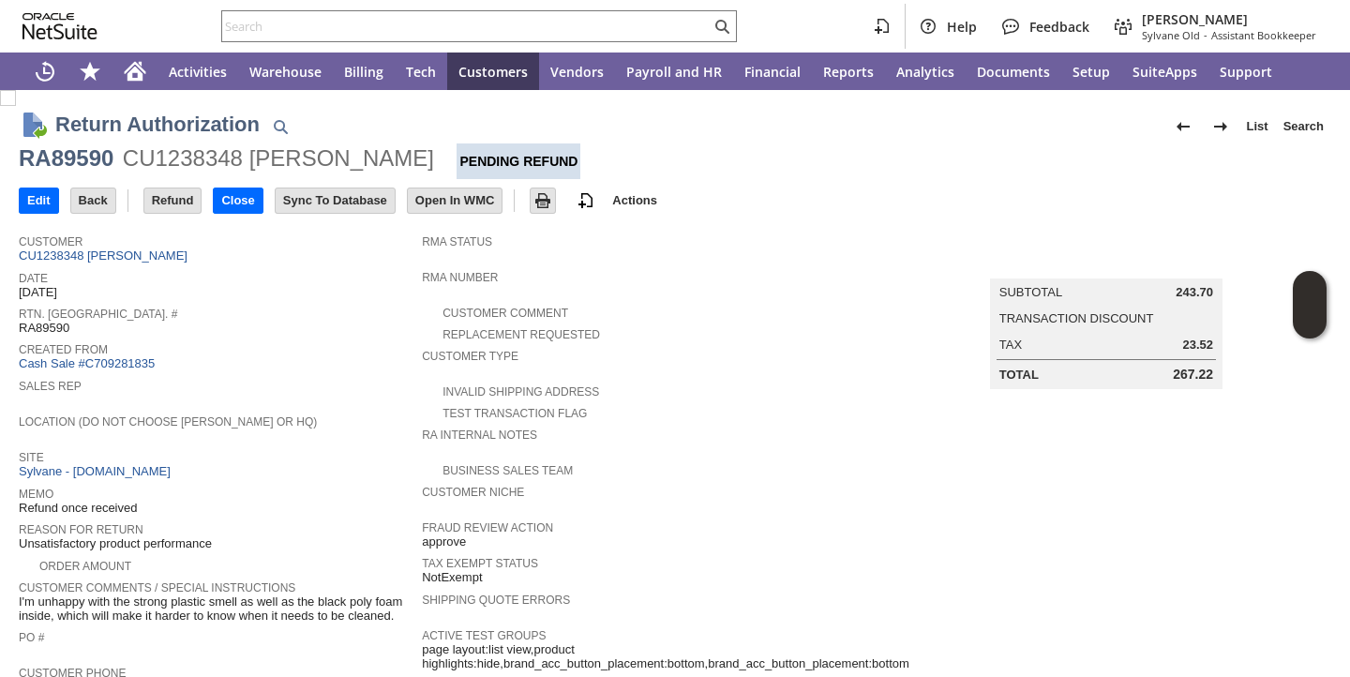
click at [304, 476] on div "Site Sylvane - www.sylvane.com" at bounding box center [216, 462] width 394 height 35
click at [44, 324] on span "RA89590" at bounding box center [44, 328] width 51 height 15
copy span "RA89590"
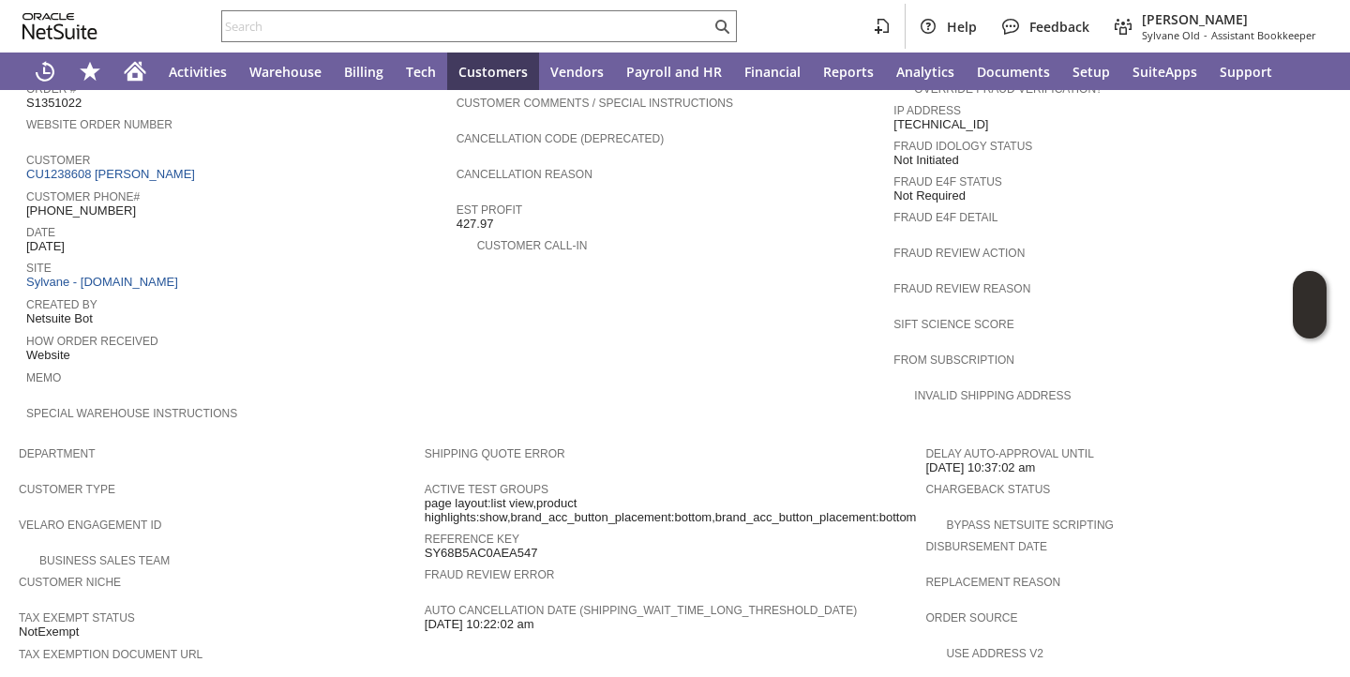
scroll to position [724, 0]
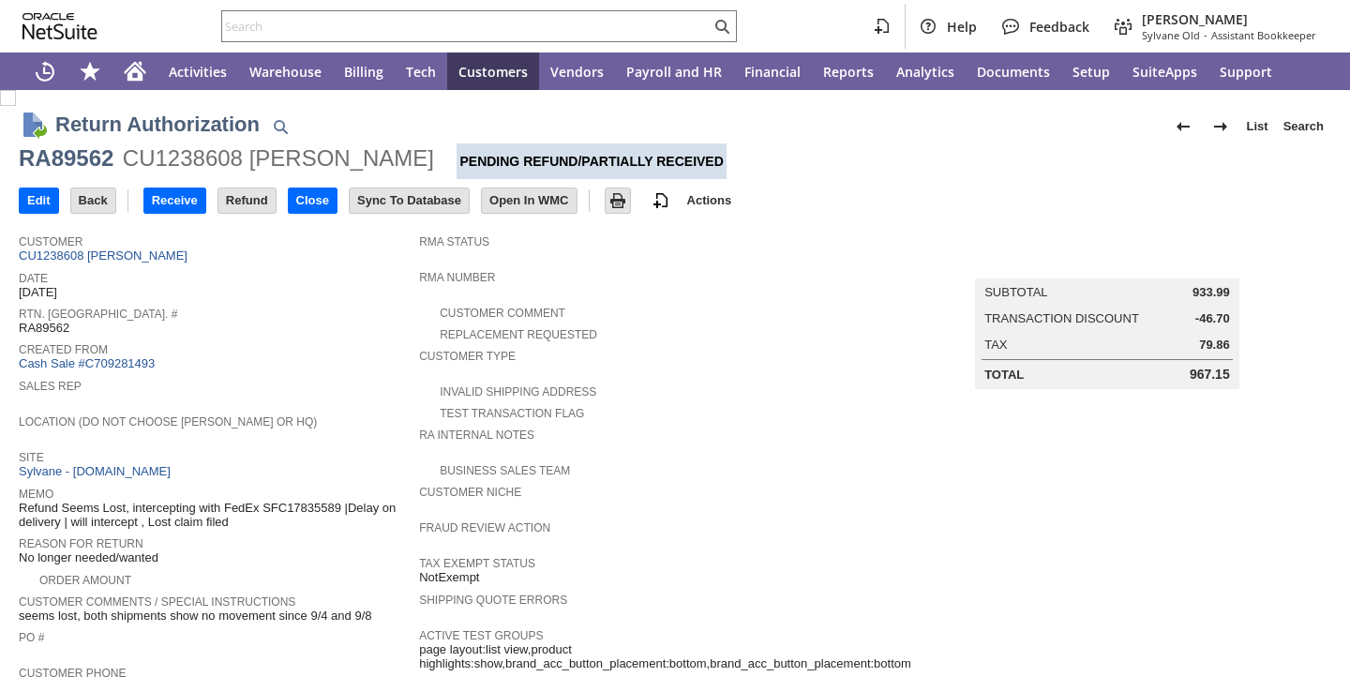
click at [372, 369] on div "Created From Cash Sale #C709281493" at bounding box center [214, 355] width 391 height 35
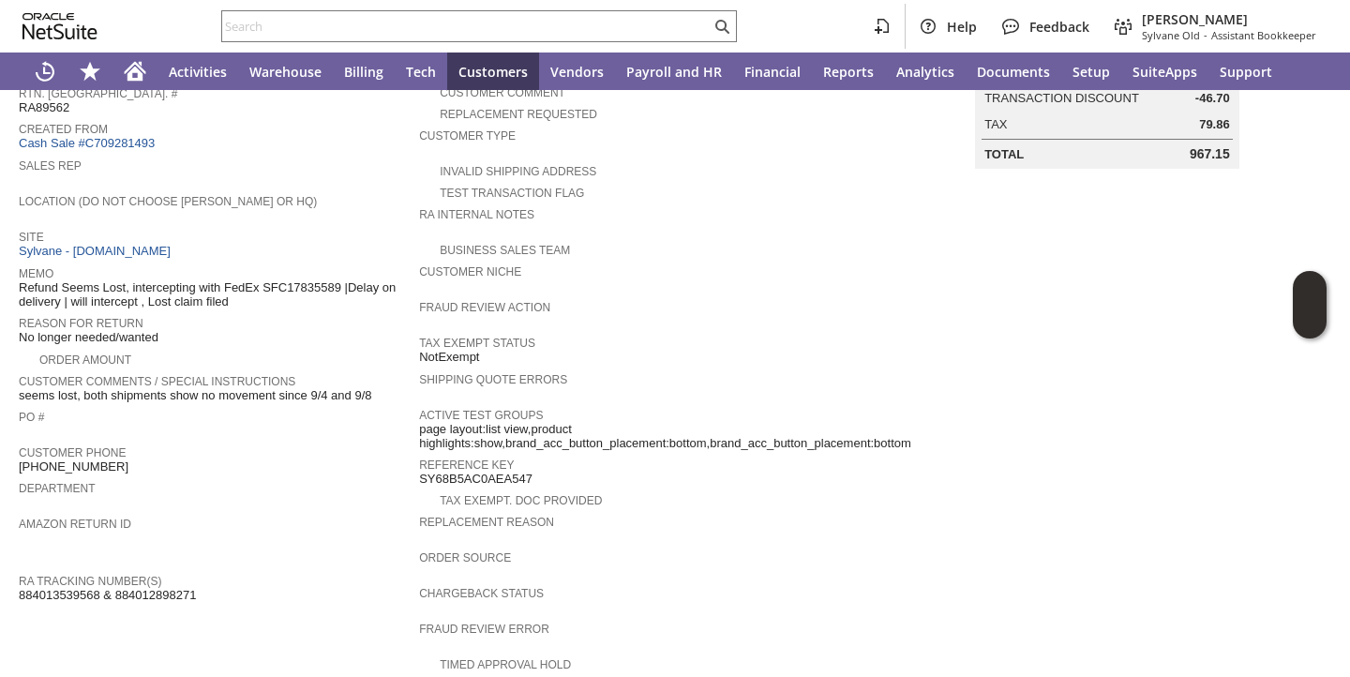
scroll to position [786, 0]
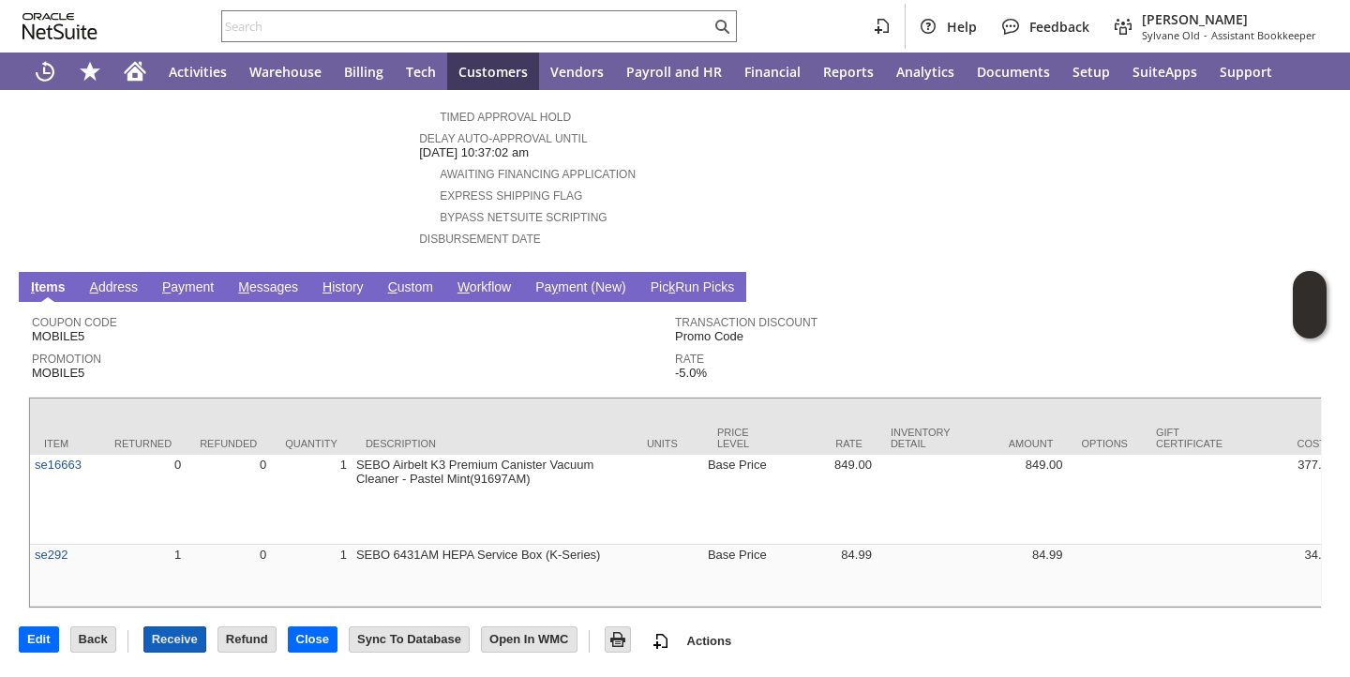
click at [189, 639] on input "Receive" at bounding box center [174, 639] width 61 height 24
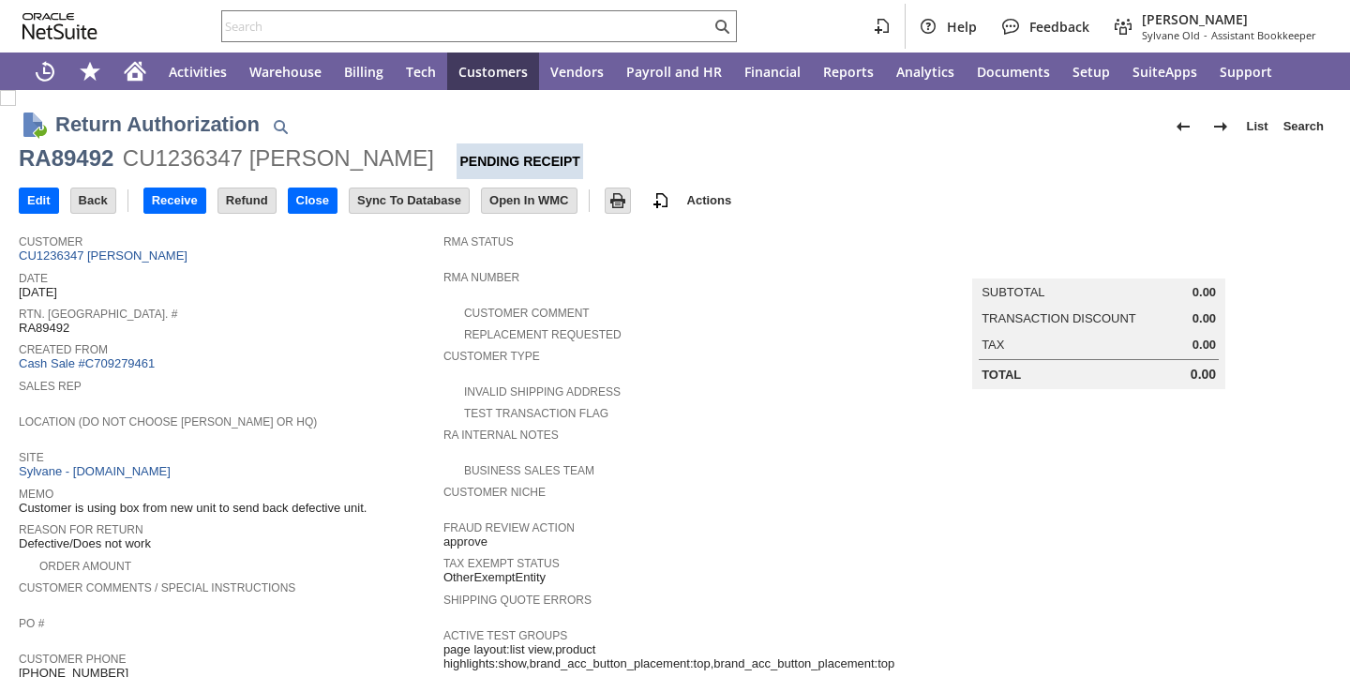
click at [375, 353] on span "Created From" at bounding box center [226, 347] width 415 height 19
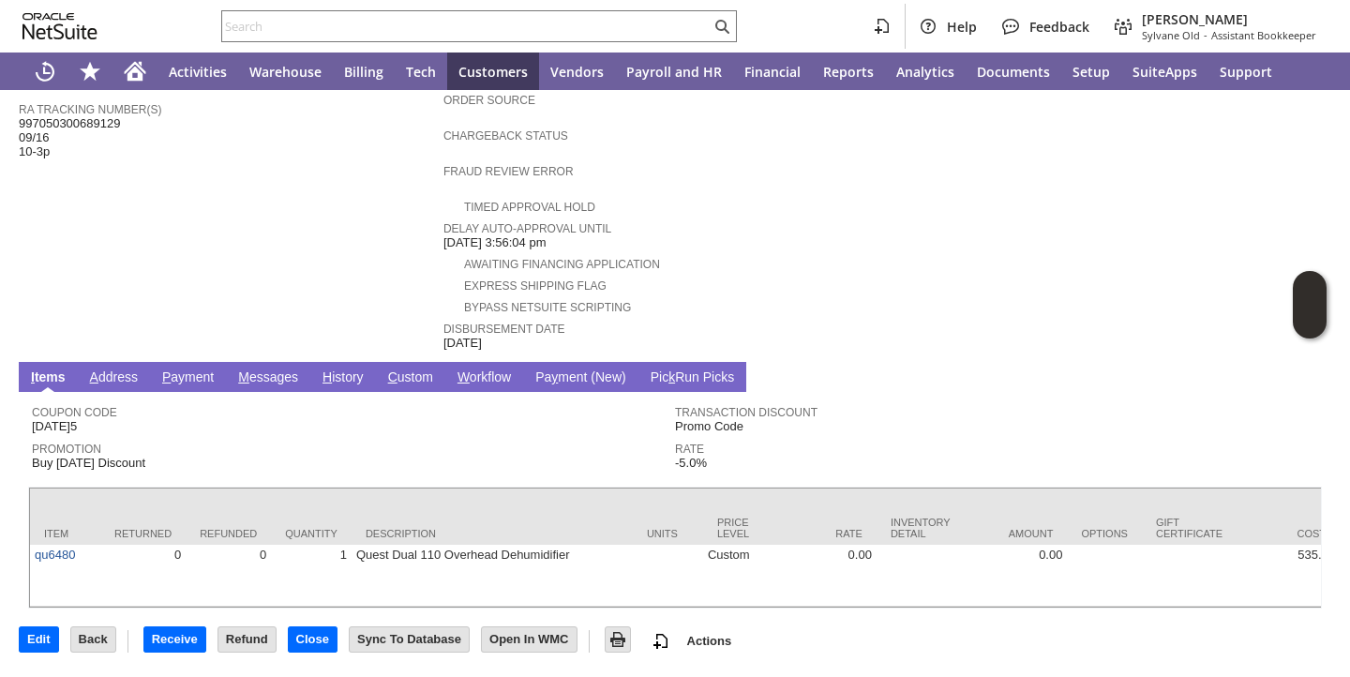
click at [340, 369] on link "H istory" at bounding box center [343, 378] width 51 height 18
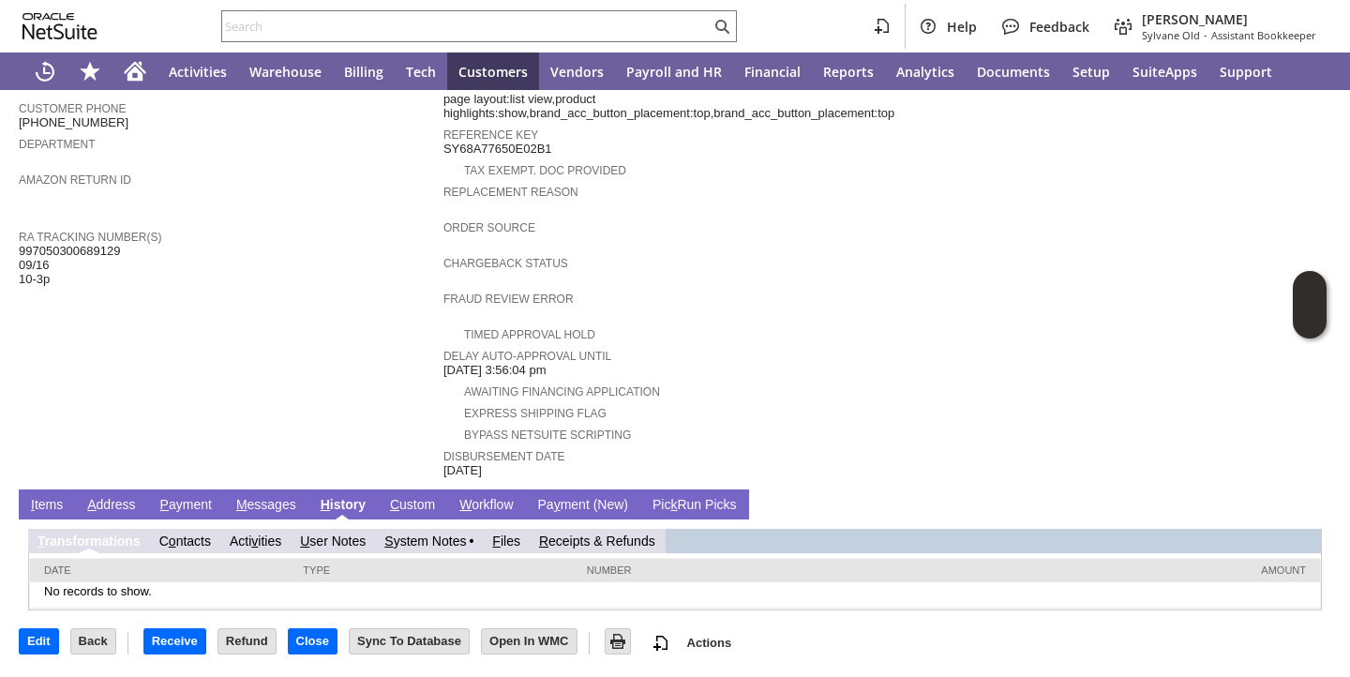
click at [419, 539] on link "S ystem Notes" at bounding box center [425, 541] width 82 height 15
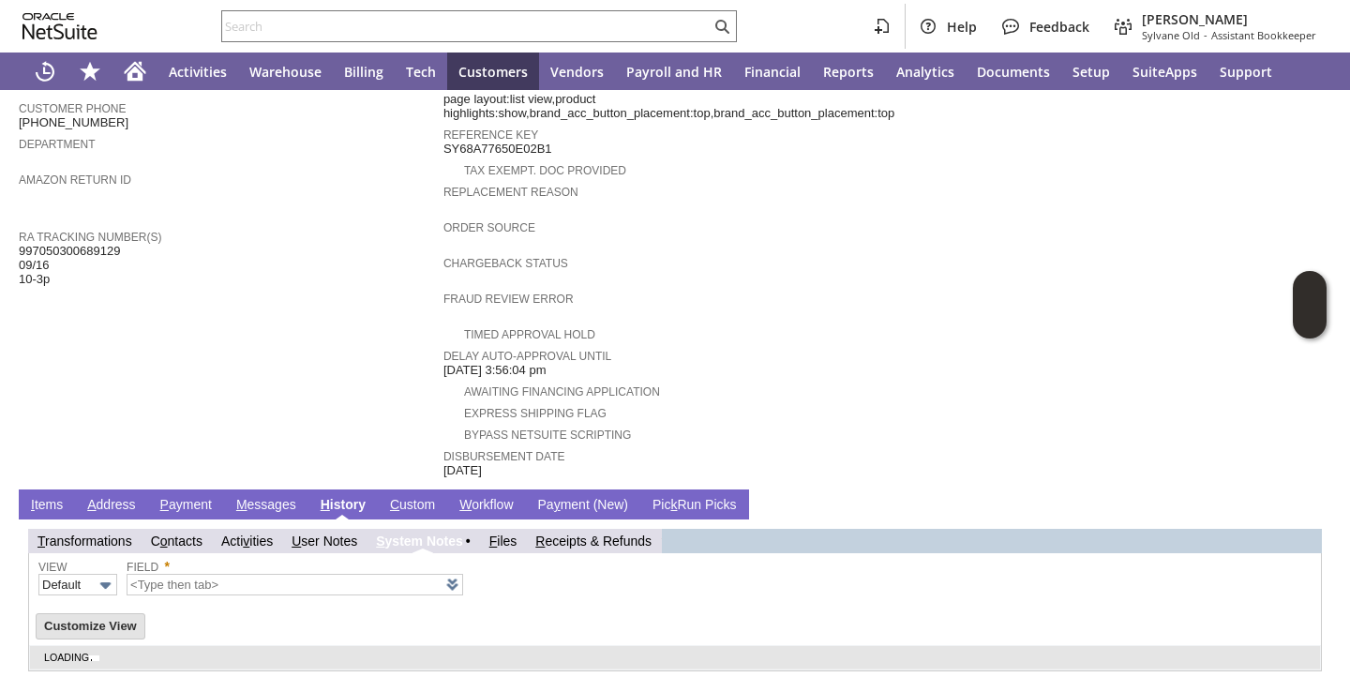
scroll to position [612, 0]
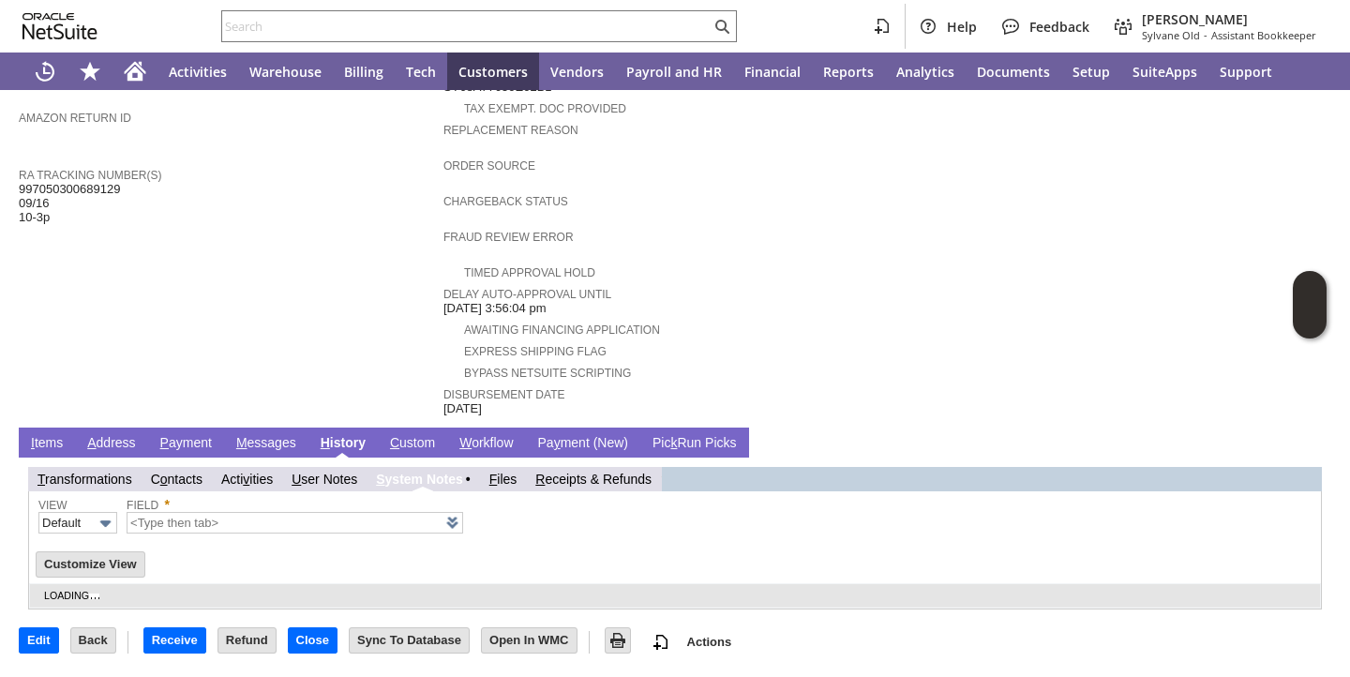
type input "1 to 25 of 80"
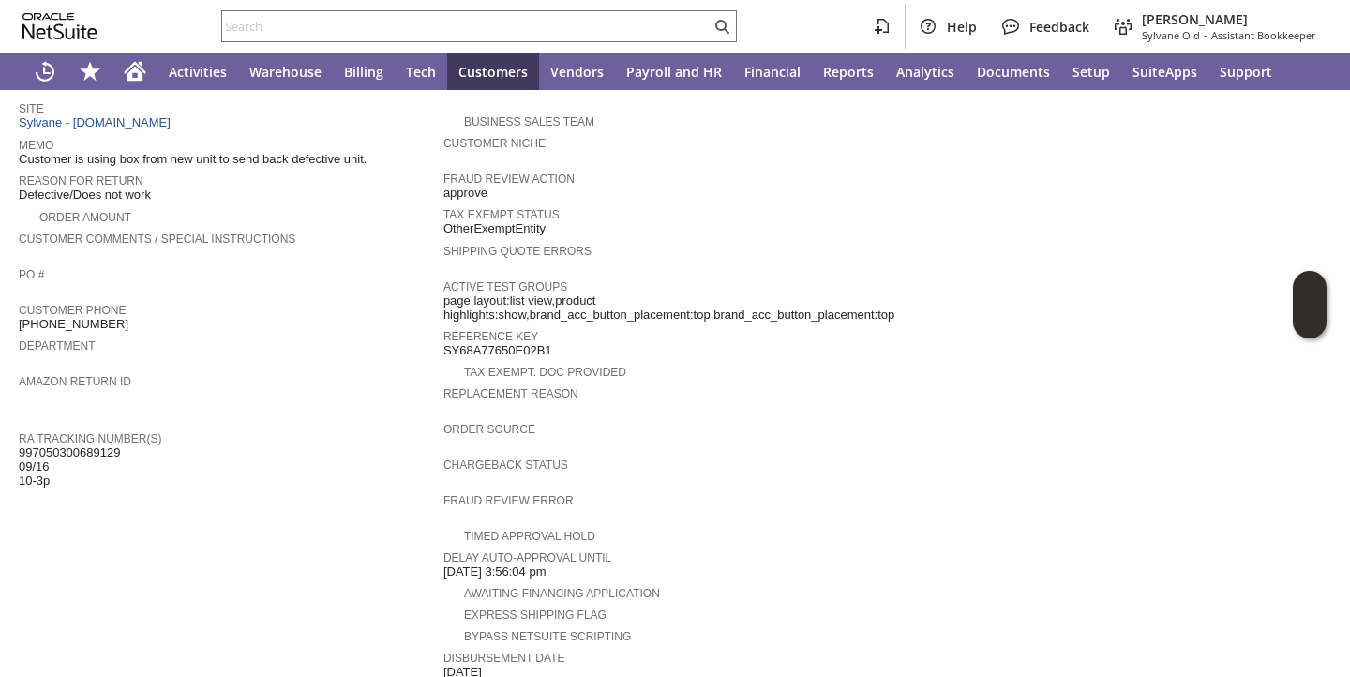
scroll to position [0, 0]
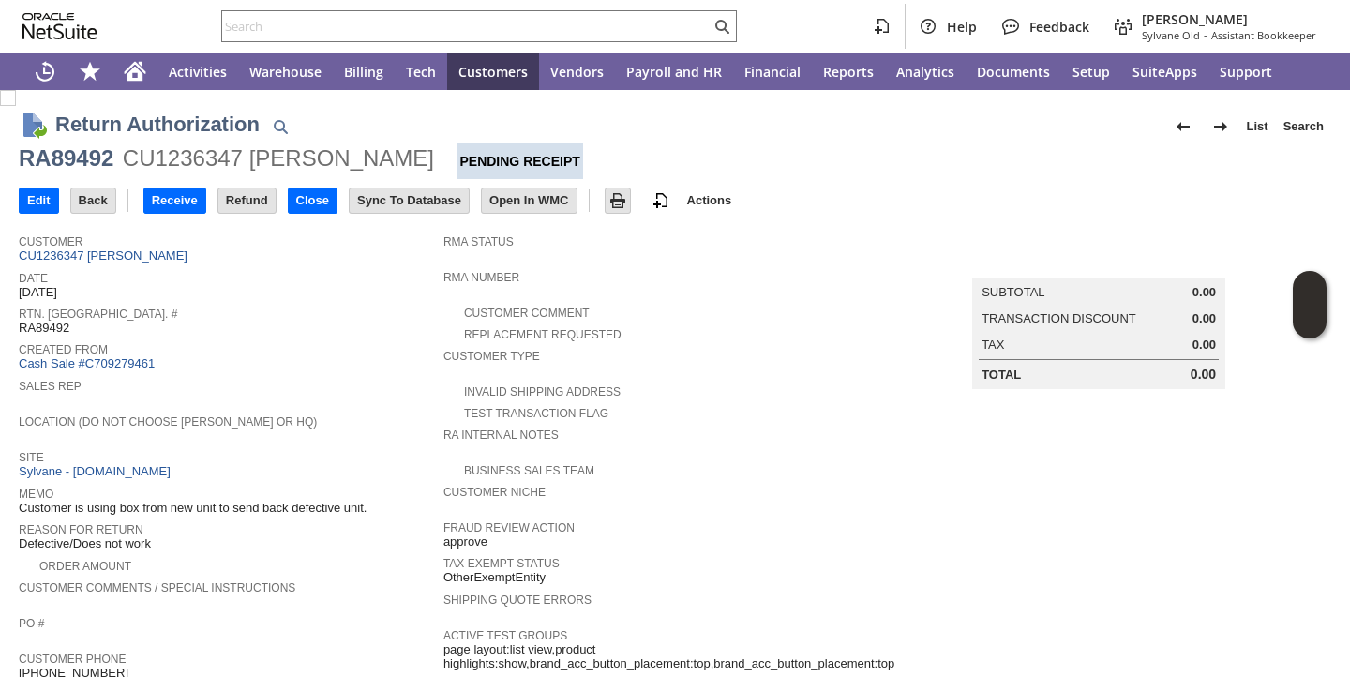
click at [276, 273] on span "Date" at bounding box center [226, 275] width 415 height 19
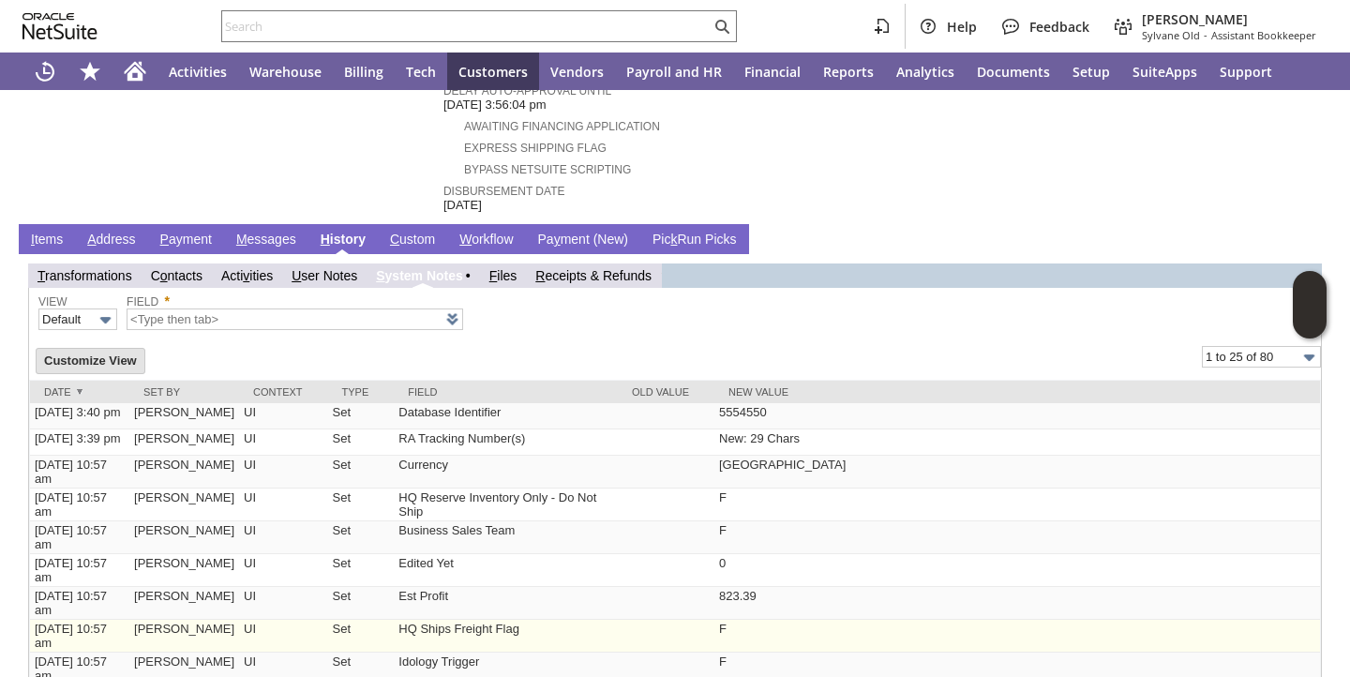
scroll to position [804, 0]
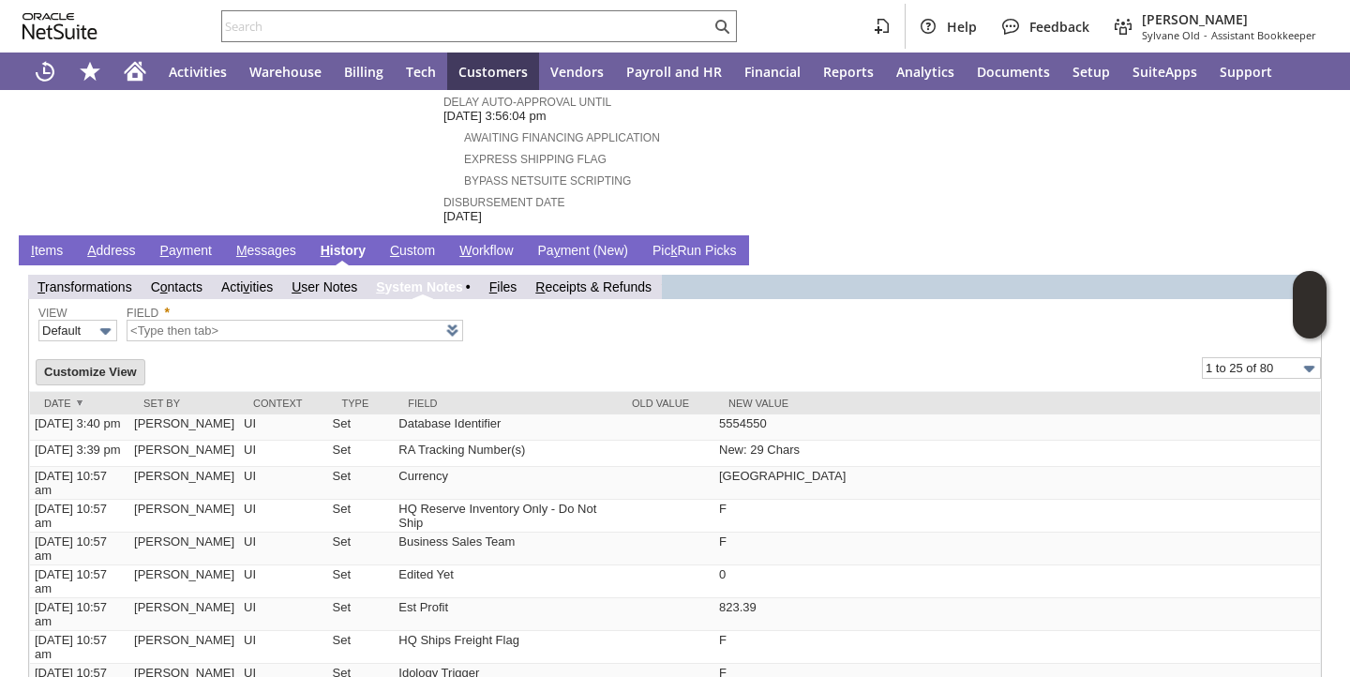
click at [53, 243] on link "I tems" at bounding box center [46, 252] width 41 height 18
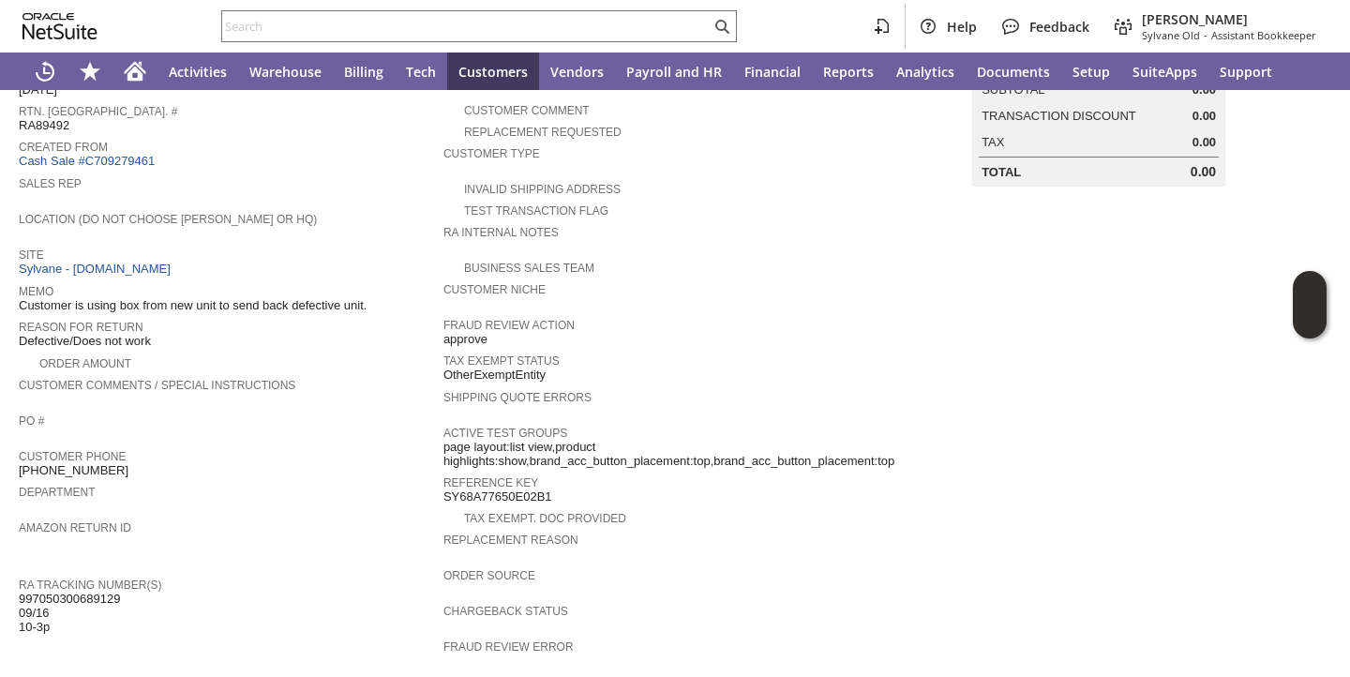
scroll to position [0, 0]
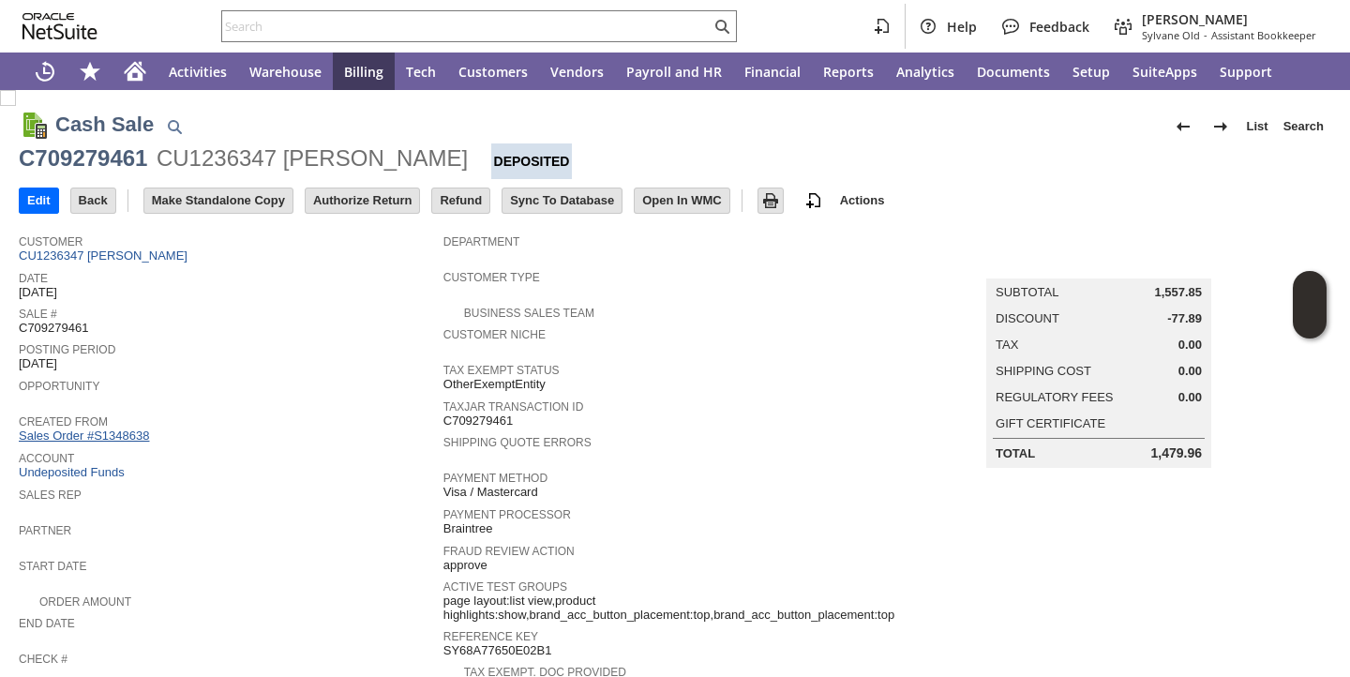
click at [132, 435] on link "Sales Order #S1348638" at bounding box center [86, 435] width 135 height 14
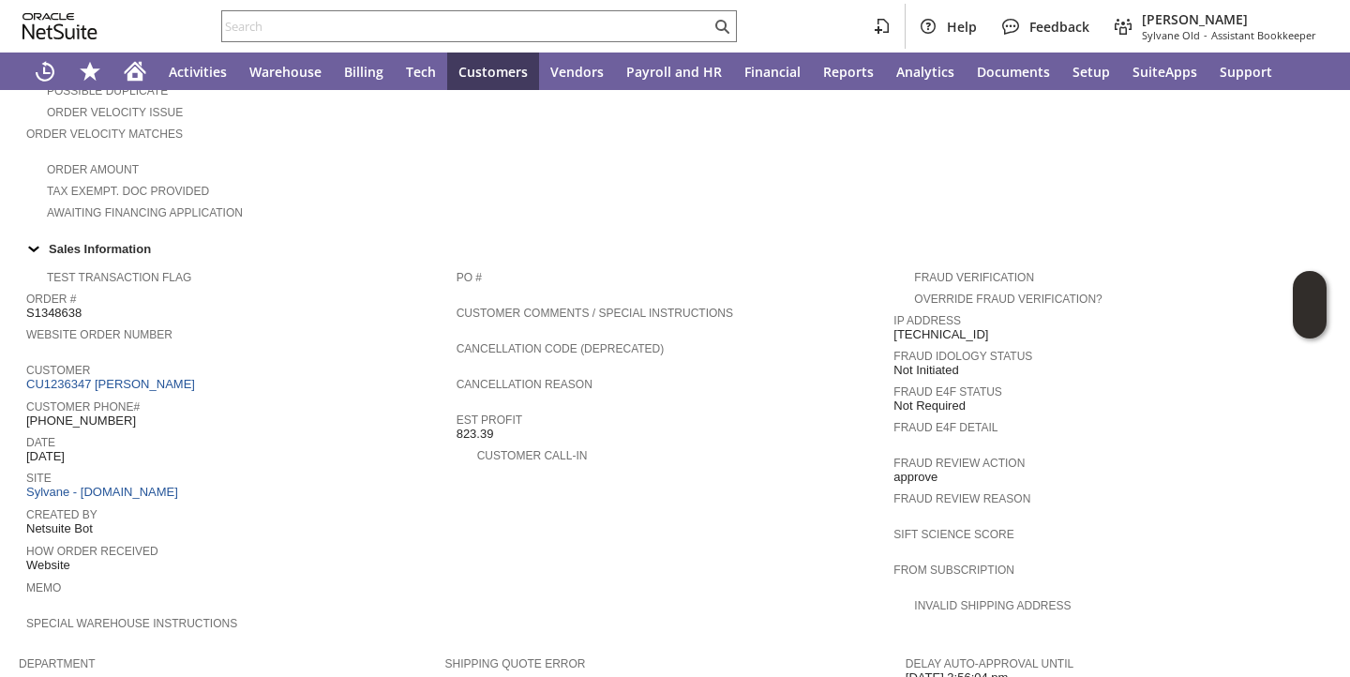
scroll to position [521, 0]
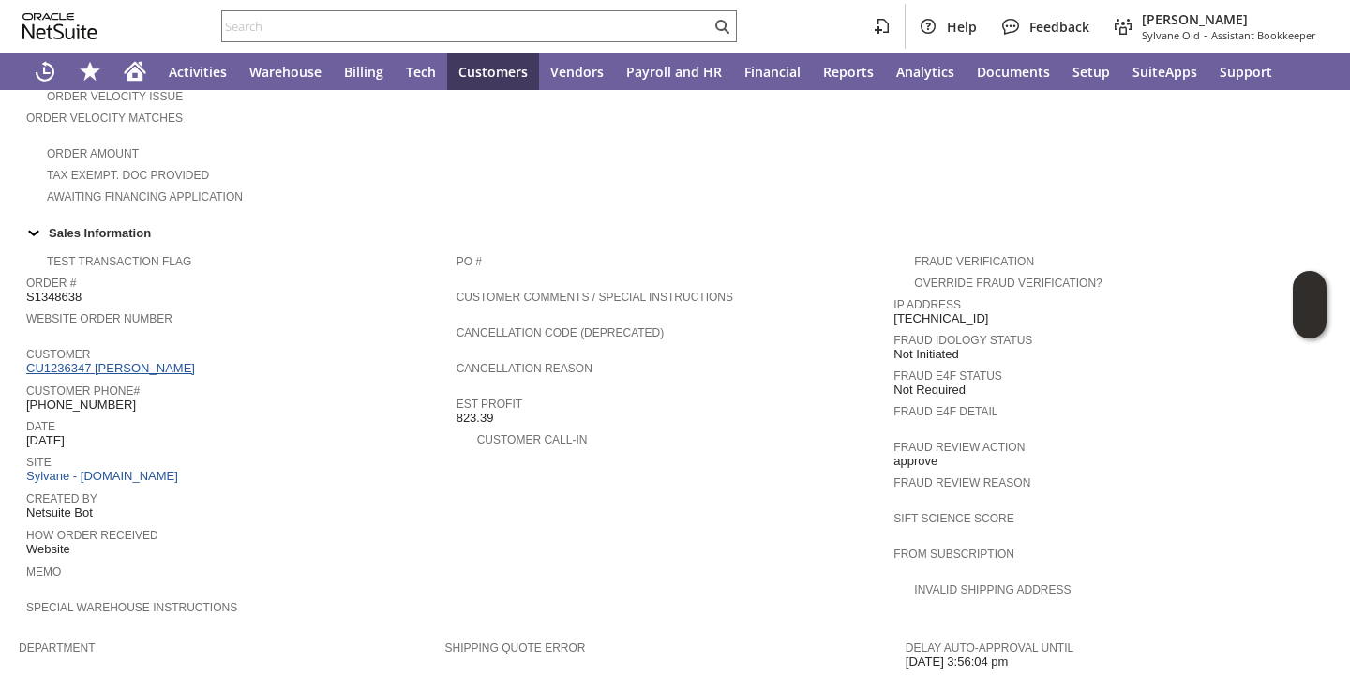
click at [155, 366] on link "CU1236347 [PERSON_NAME]" at bounding box center [112, 368] width 173 height 14
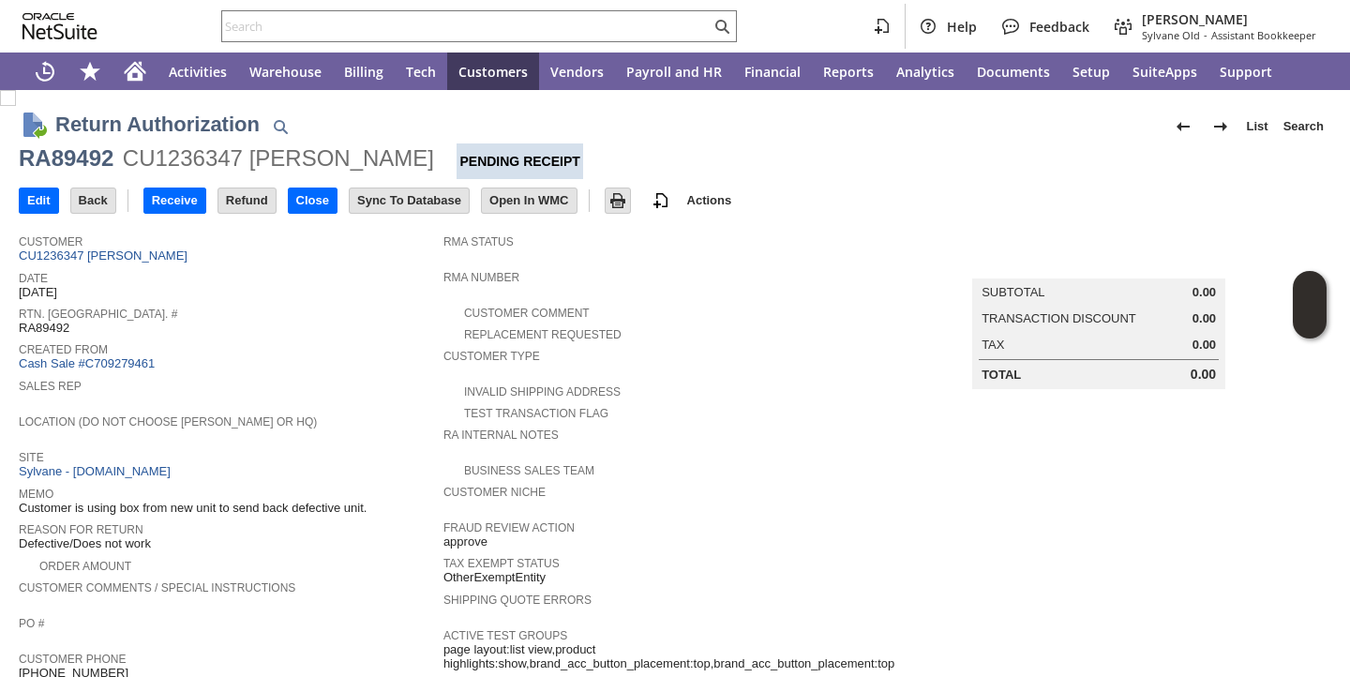
click at [313, 375] on span "Sales Rep" at bounding box center [226, 383] width 415 height 19
click at [332, 327] on div "Rtn. [GEOGRAPHIC_DATA]. # RA89492" at bounding box center [226, 319] width 415 height 34
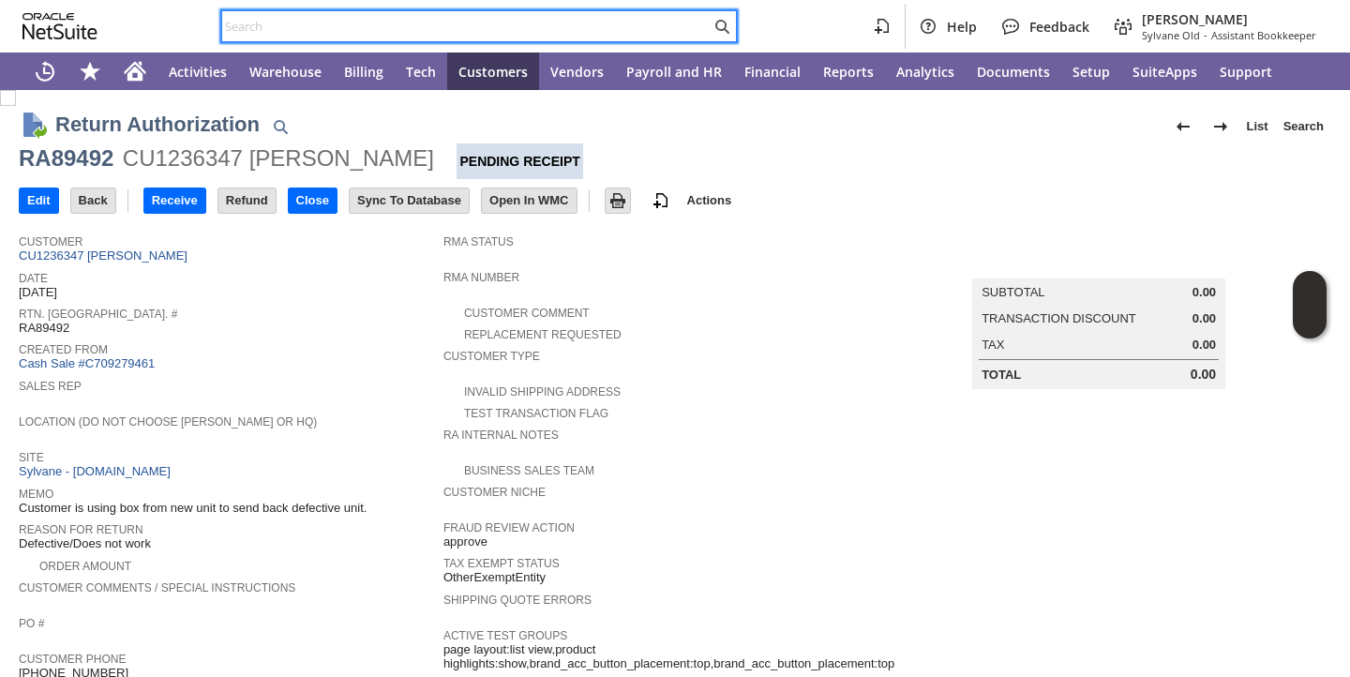
click at [408, 24] on input "text" at bounding box center [466, 26] width 489 height 23
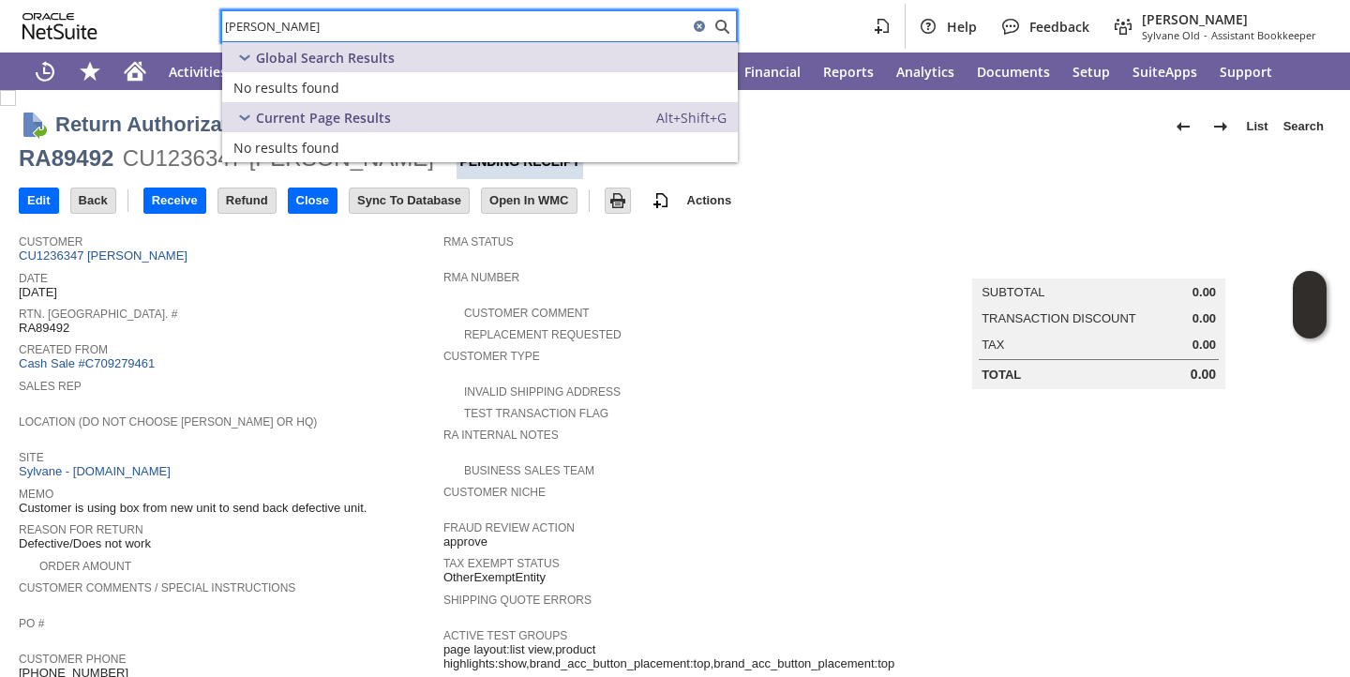
click at [408, 21] on input "[PERSON_NAME]" at bounding box center [455, 26] width 466 height 23
click at [408, 21] on input "luis janik" at bounding box center [455, 26] width 466 height 23
type input "luis janik"
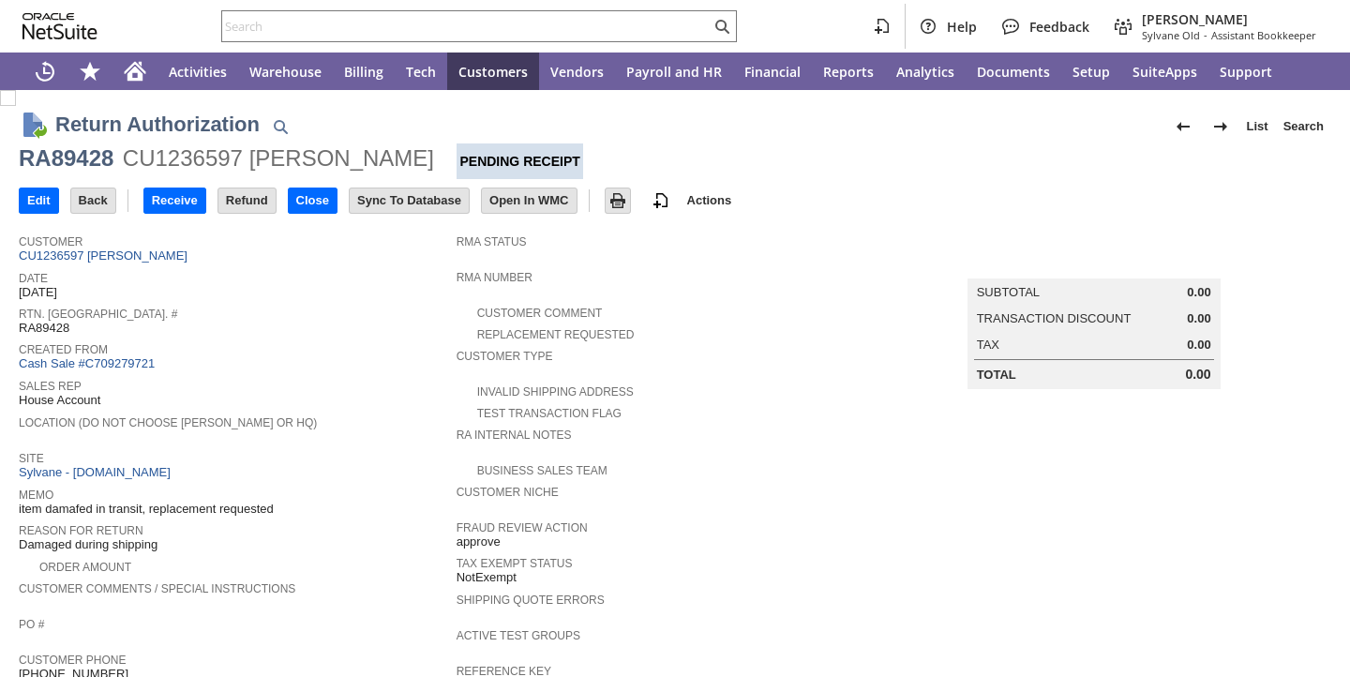
click at [387, 368] on div "Created From Cash Sale #C709279721" at bounding box center [233, 355] width 428 height 35
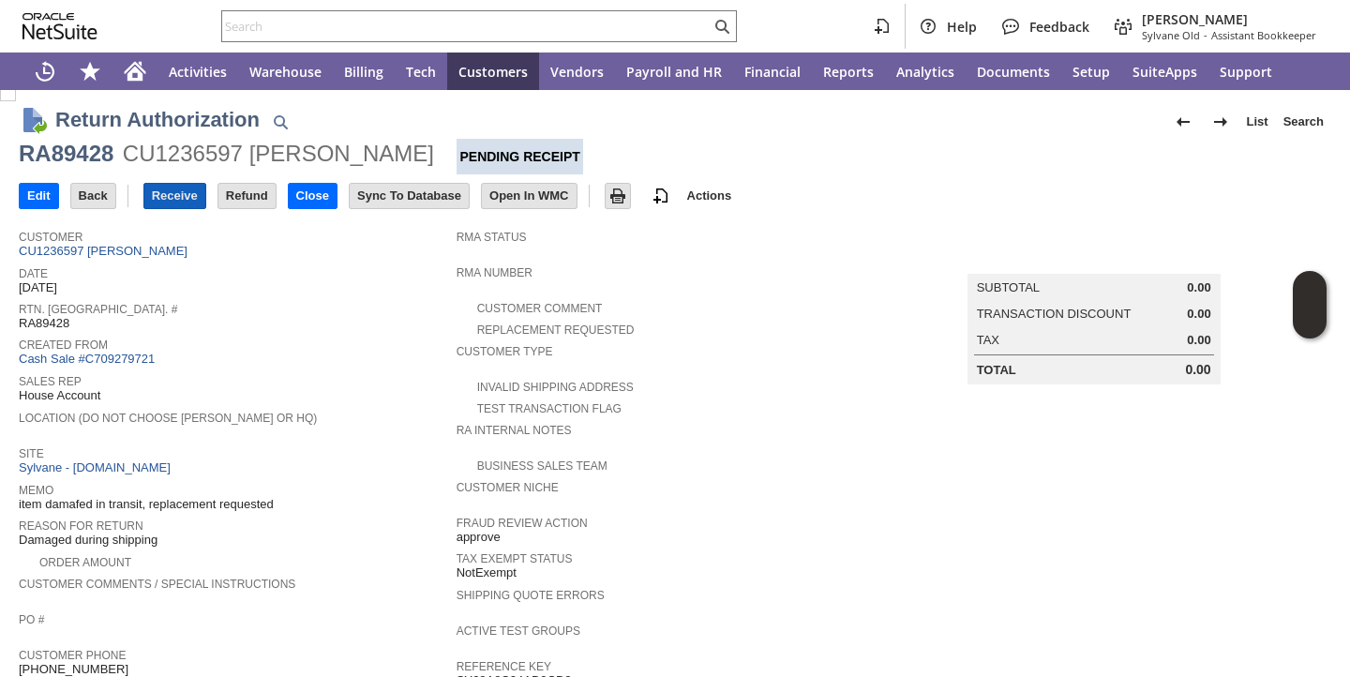
click at [173, 203] on input "Receive" at bounding box center [174, 196] width 61 height 24
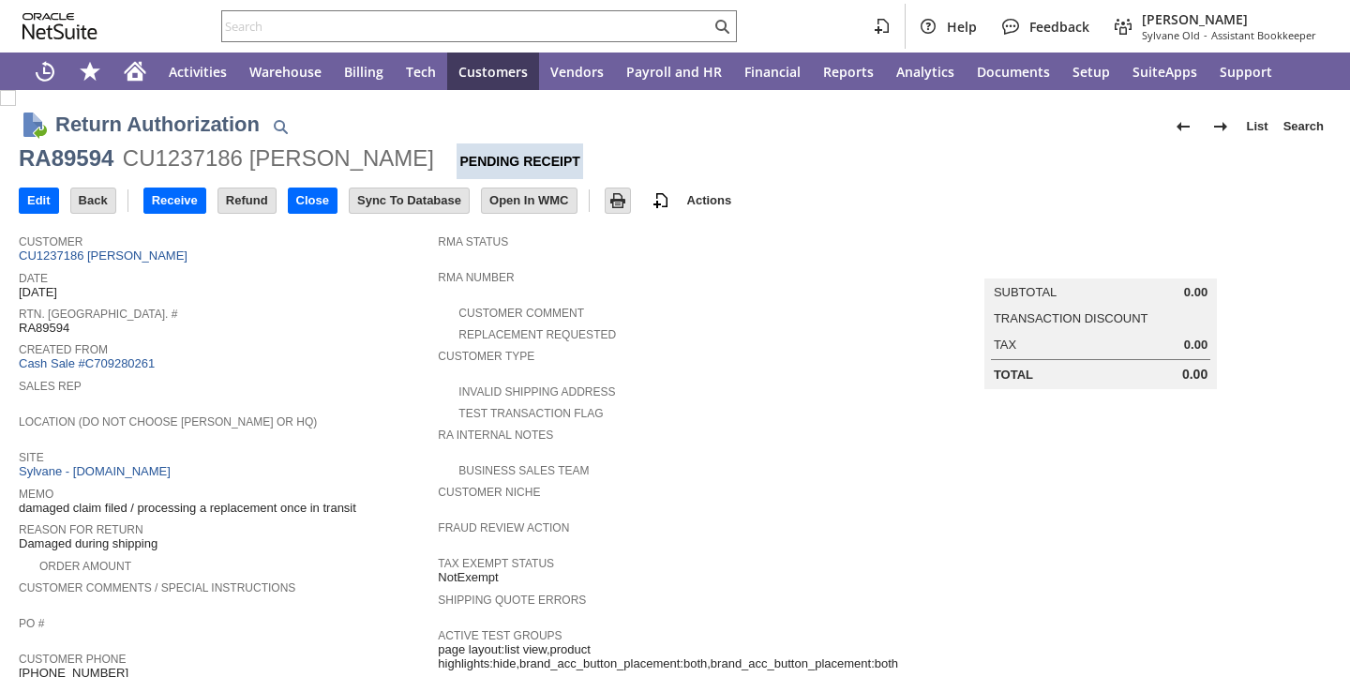
click at [320, 280] on span "Date" at bounding box center [224, 275] width 410 height 19
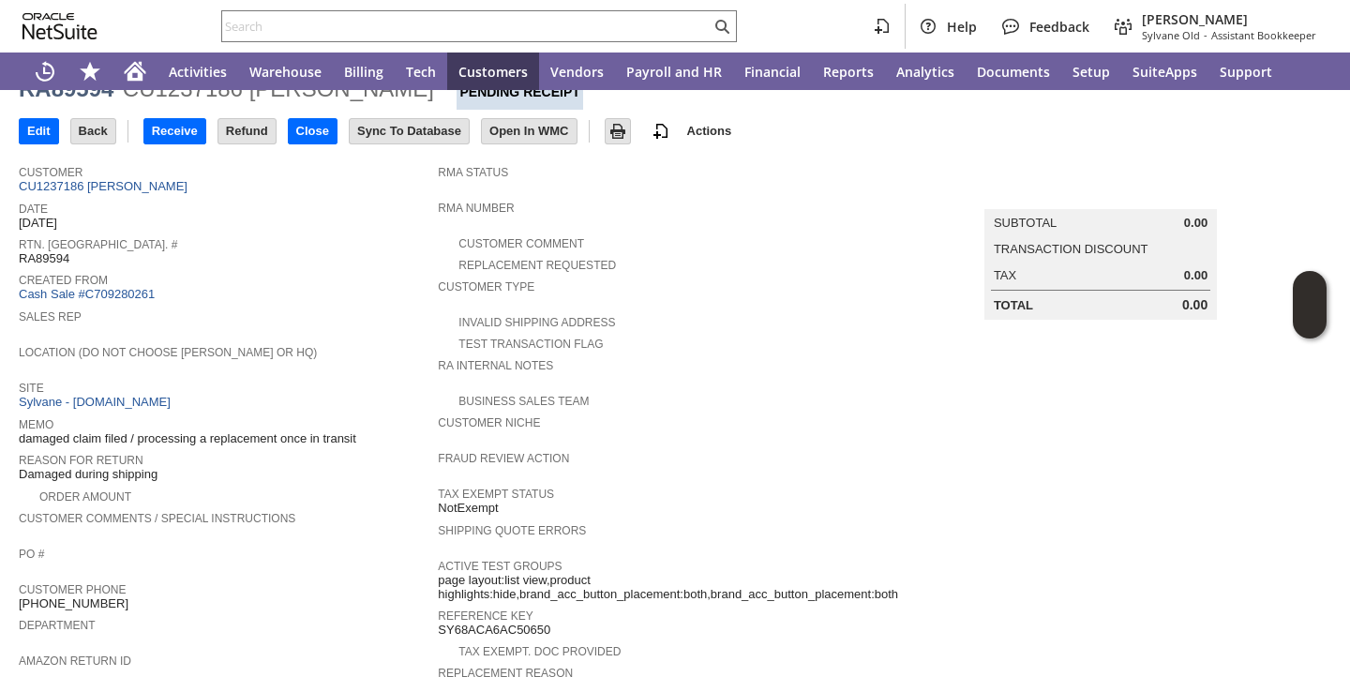
scroll to position [21, 0]
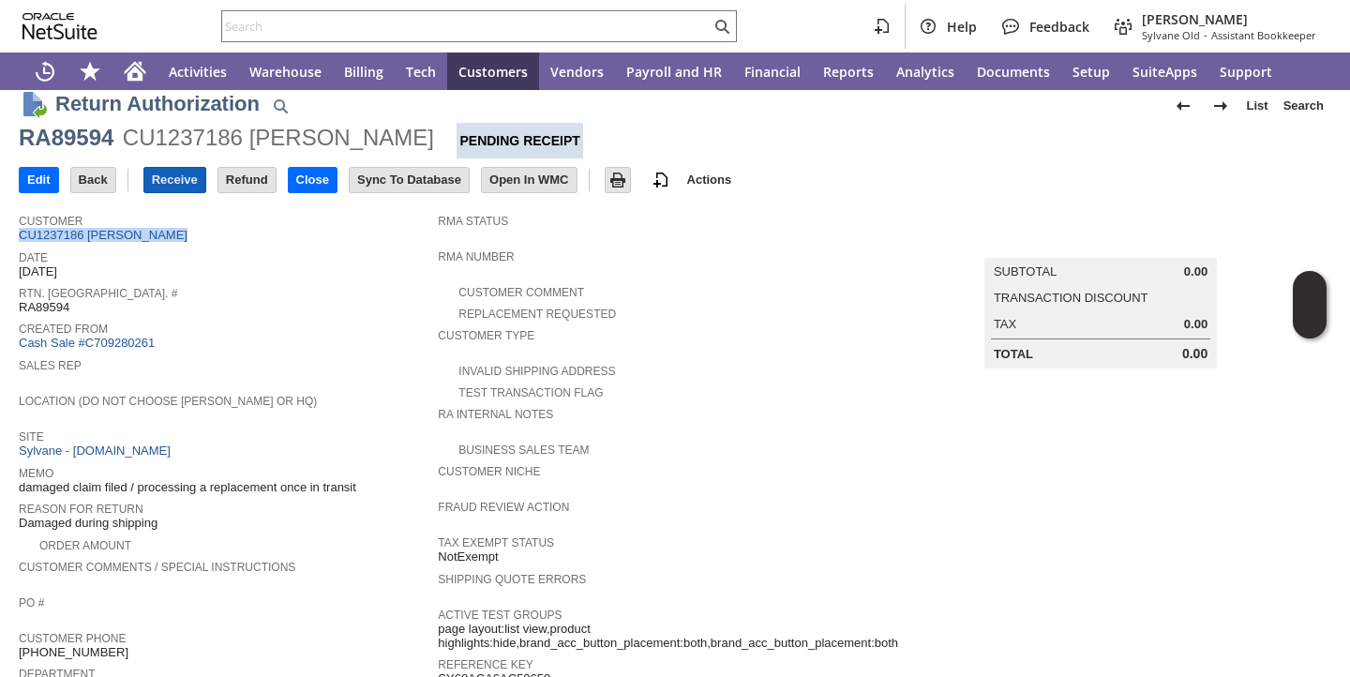
click at [166, 188] on input "Receive" at bounding box center [174, 180] width 61 height 24
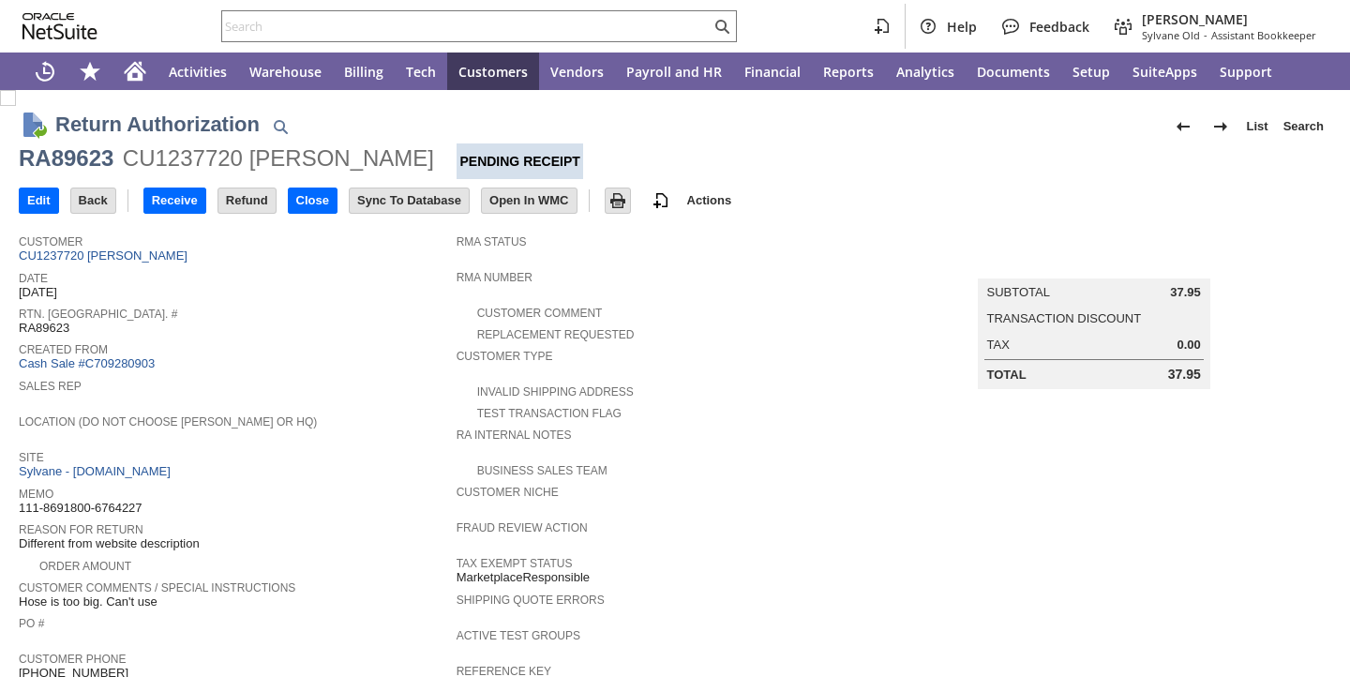
click at [392, 442] on div "Location (Do Not Choose [PERSON_NAME] or HQ)" at bounding box center [233, 427] width 428 height 34
click at [176, 203] on input "Receive" at bounding box center [174, 200] width 61 height 24
